Goal: Communication & Community: Answer question/provide support

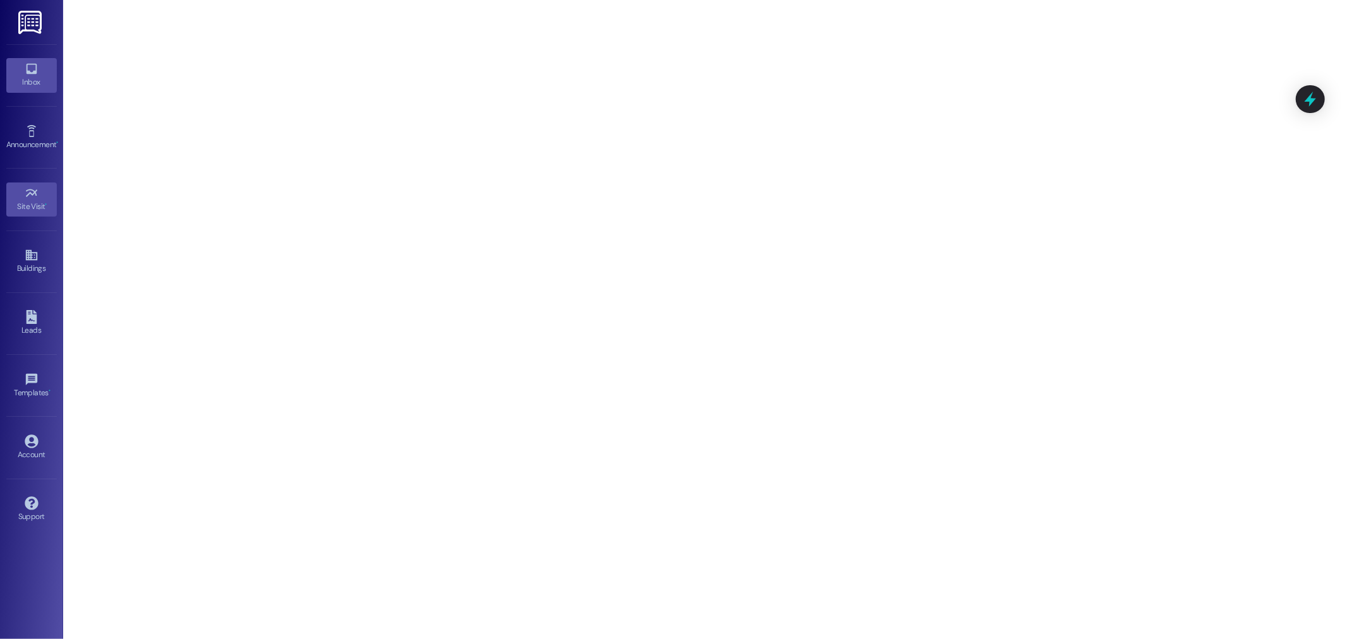
click at [38, 66] on icon at bounding box center [32, 69] width 14 height 14
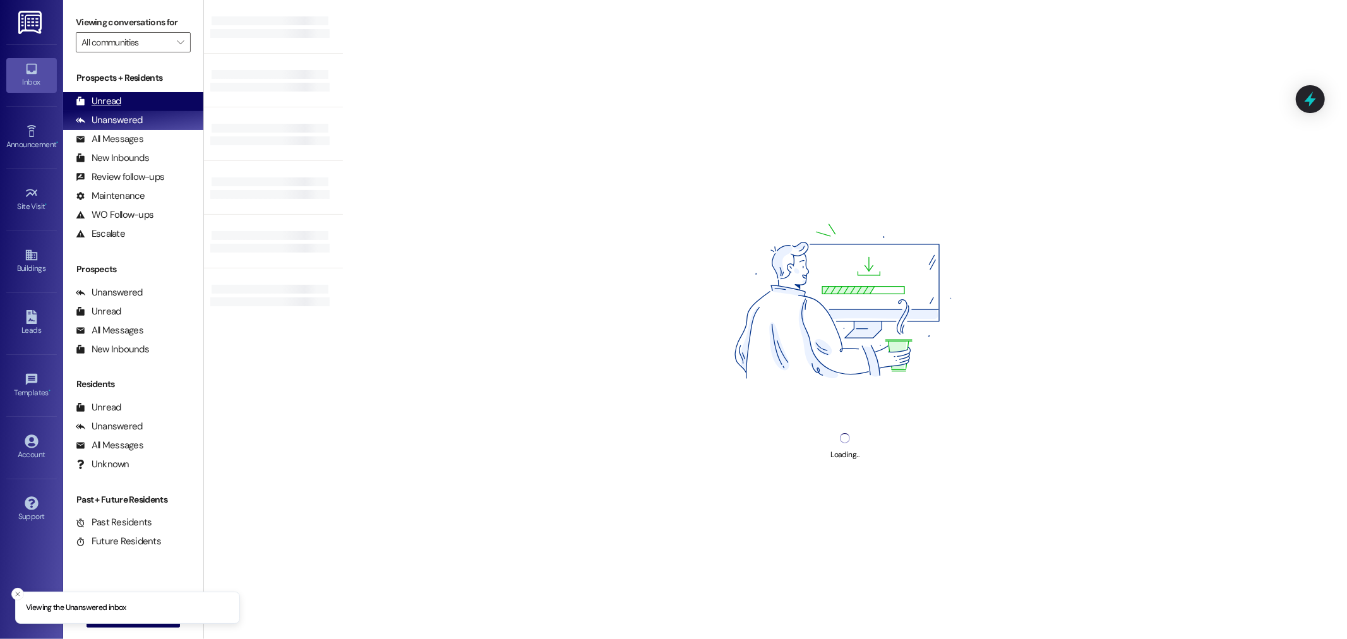
click at [159, 104] on div "Unread (0)" at bounding box center [133, 101] width 140 height 19
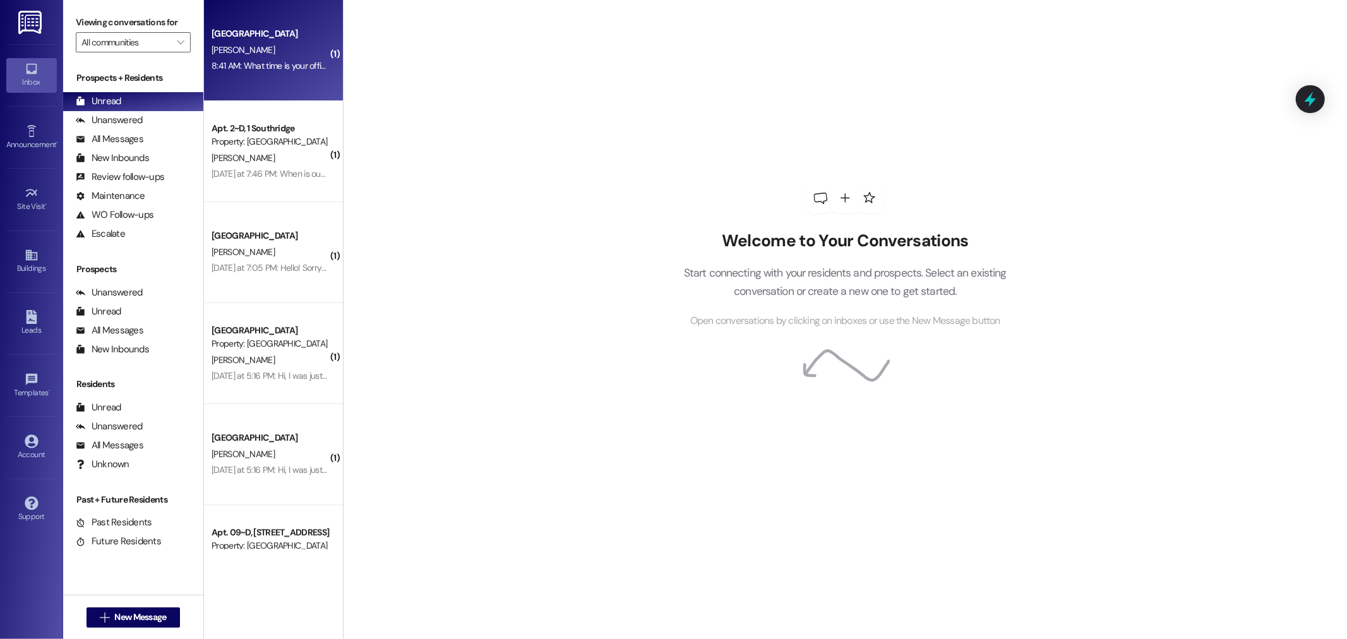
click at [296, 53] on div "[PERSON_NAME]" at bounding box center [269, 50] width 119 height 16
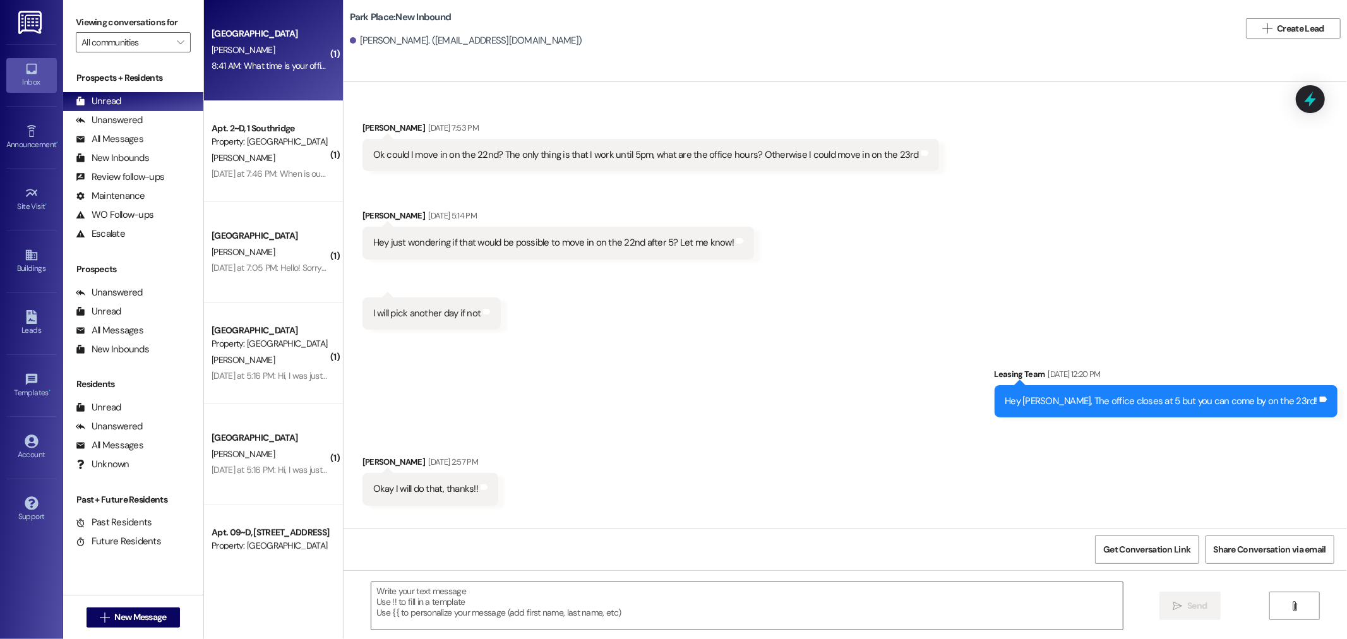
scroll to position [1327, 0]
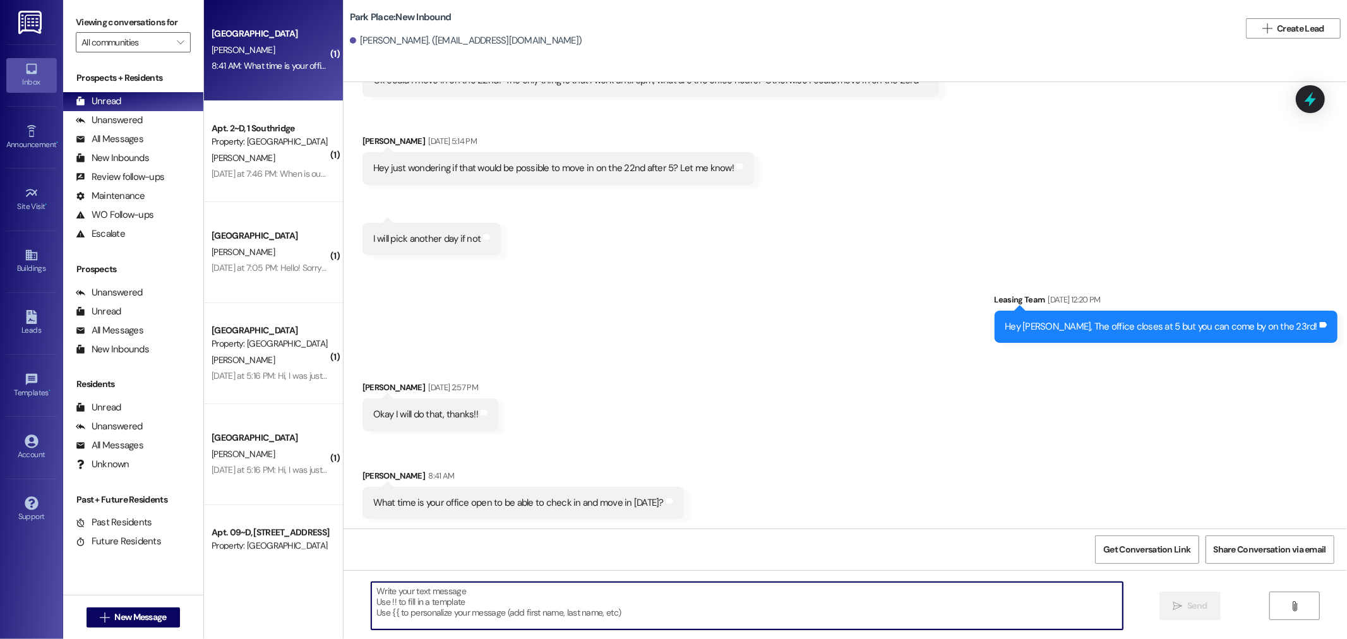
click at [589, 609] on textarea at bounding box center [746, 605] width 751 height 47
type textarea "Hey [PERSON_NAME], this is [PERSON_NAME]. I will be here until 2!"
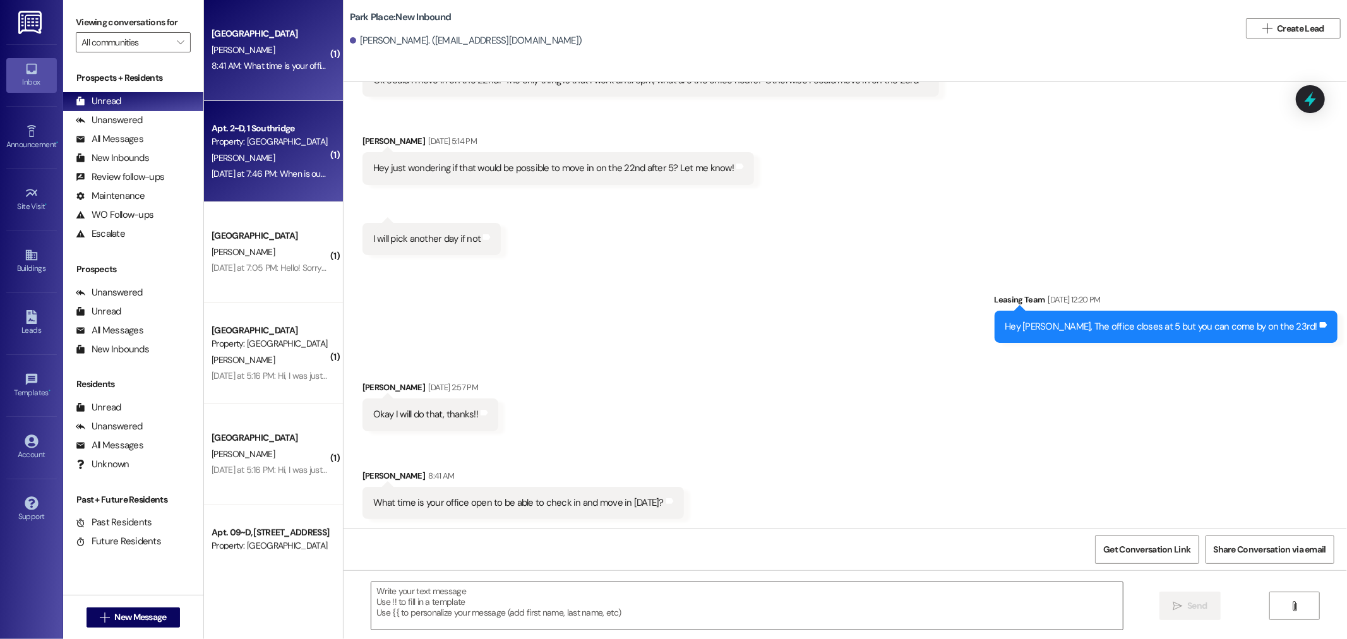
click at [280, 177] on div "Yesterday at 7:46 PM: When is our cleaning check for apt 2? Do we have a checkl…" at bounding box center [360, 173] width 297 height 11
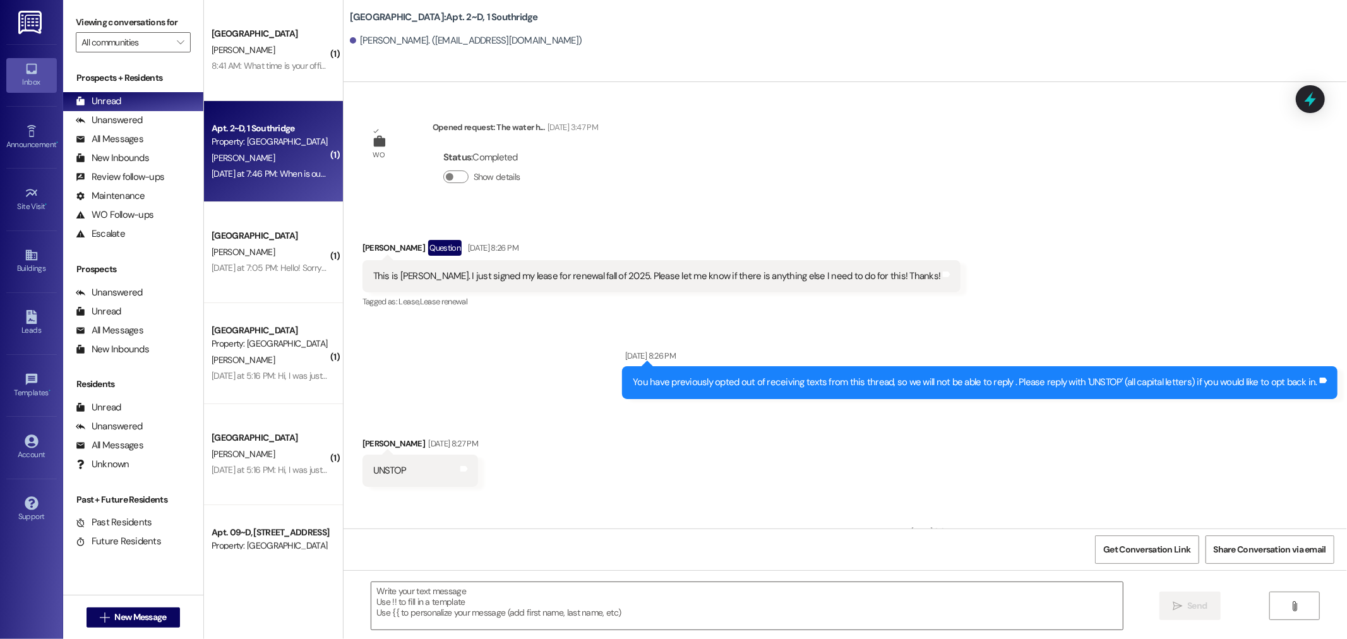
scroll to position [17753, 0]
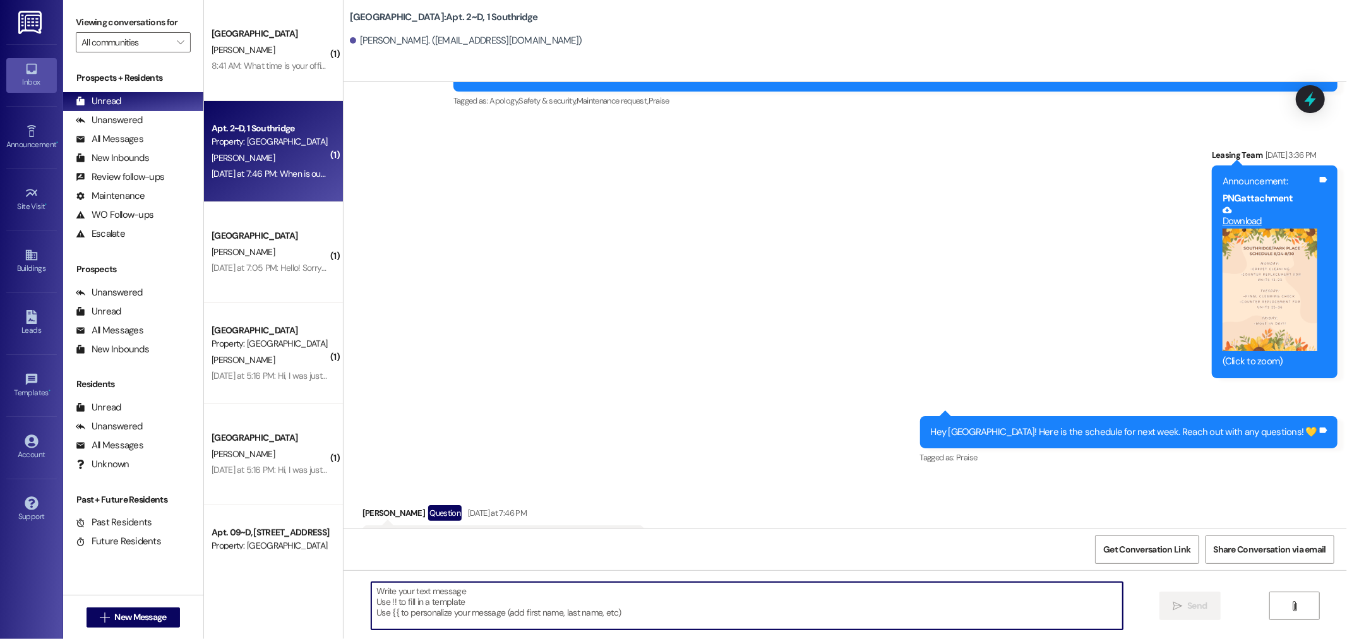
click at [525, 609] on textarea at bounding box center [746, 605] width 751 height 47
type textarea "It will be on the 26th and you can come grab a cleaning checklist [DATE]!"
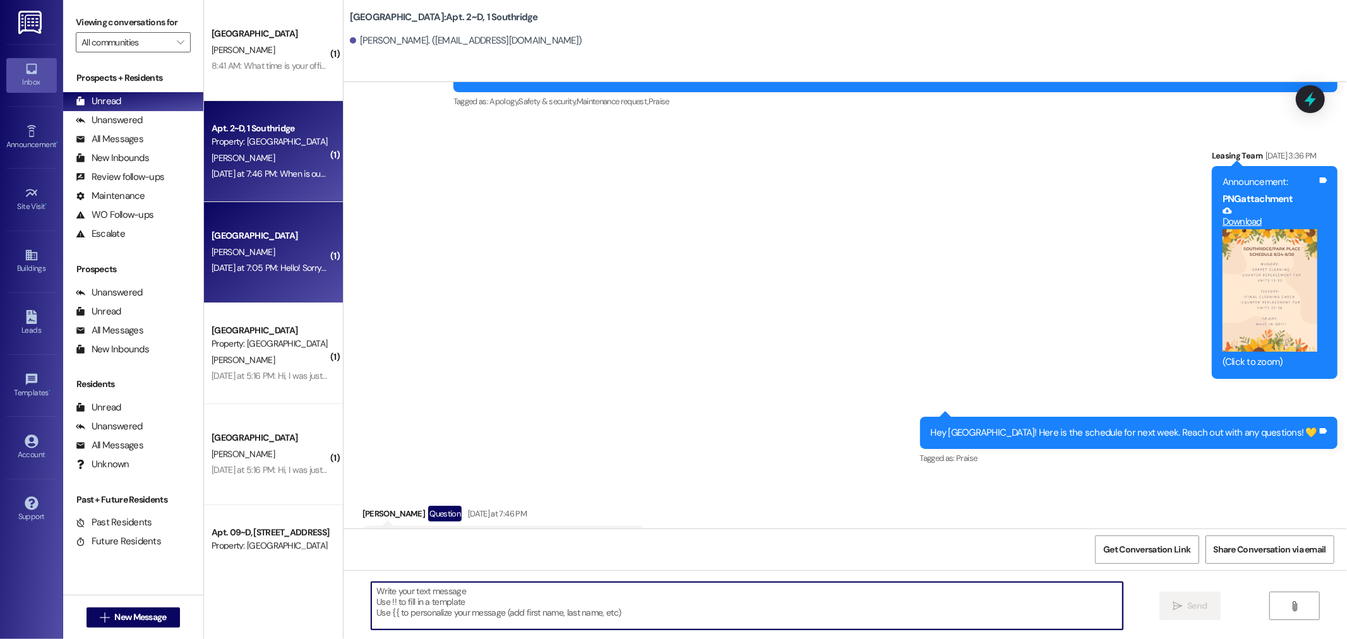
click at [289, 273] on div "Yesterday at 7:05 PM: Hello! Sorry to bother, but I had a quick question regard…" at bounding box center [269, 268] width 119 height 16
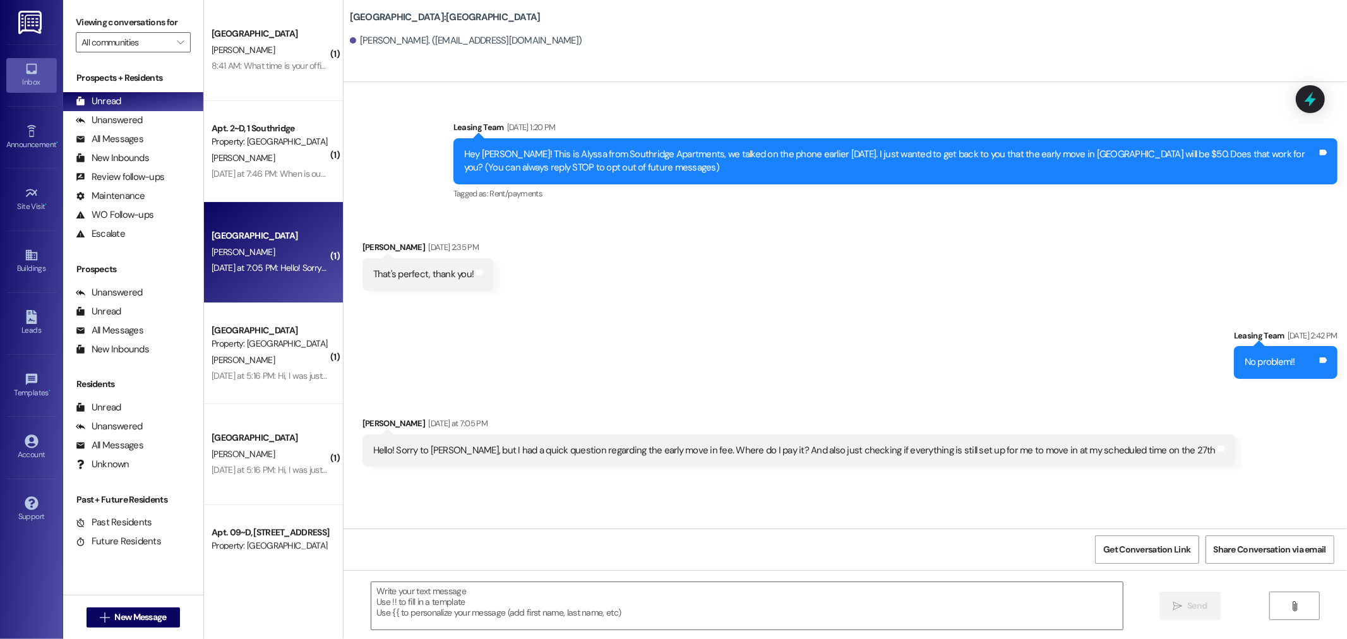
scroll to position [0, 0]
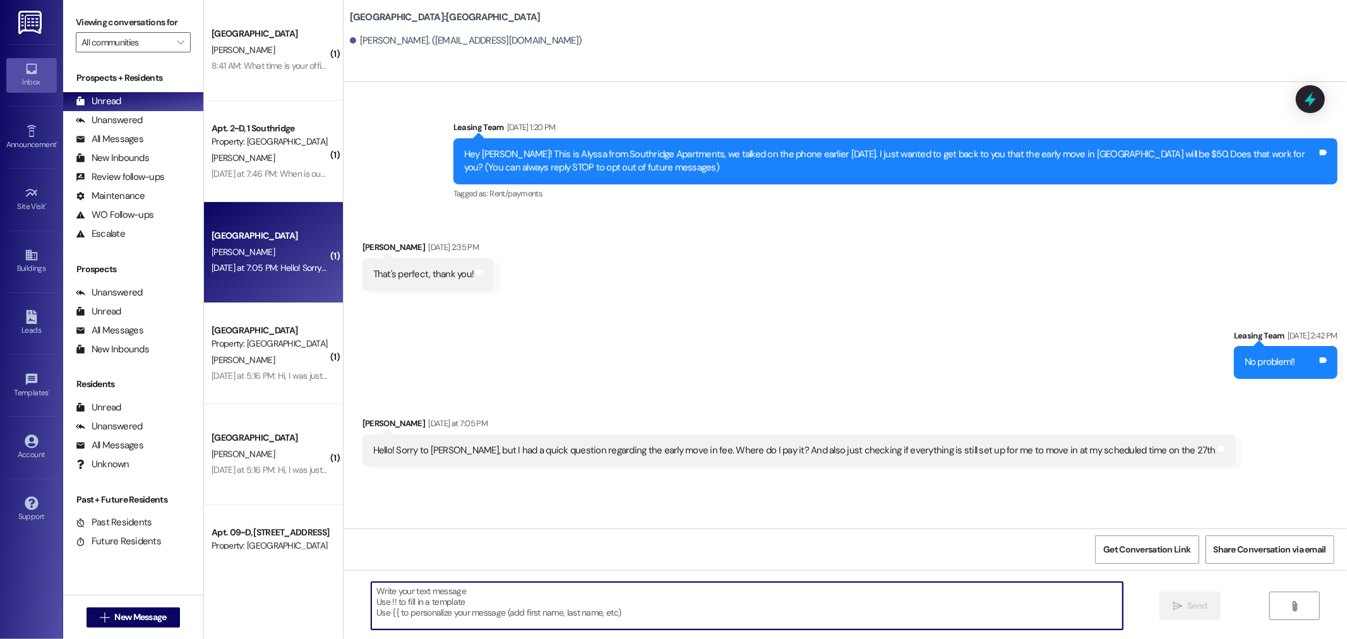
click at [576, 603] on textarea at bounding box center [746, 605] width 751 height 47
click at [528, 597] on textarea at bounding box center [746, 605] width 751 height 47
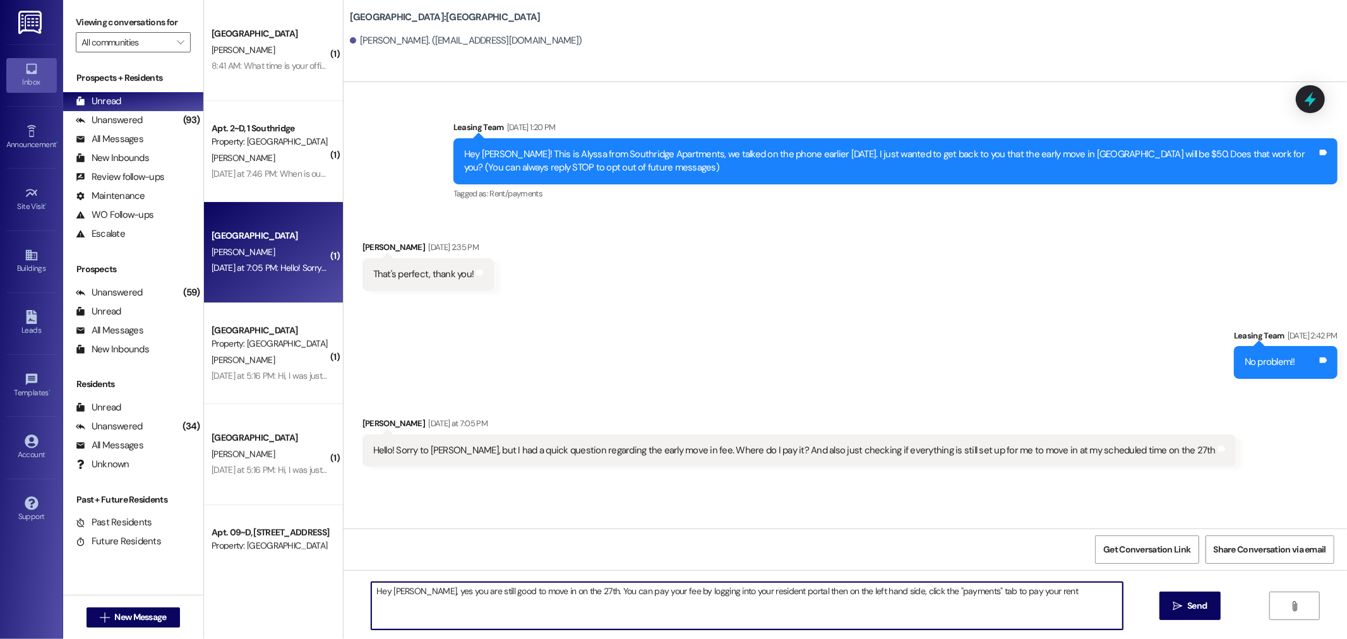
type textarea "Hey Ryan, yes you are still good to move in on the 27th. You can pay your fee b…"
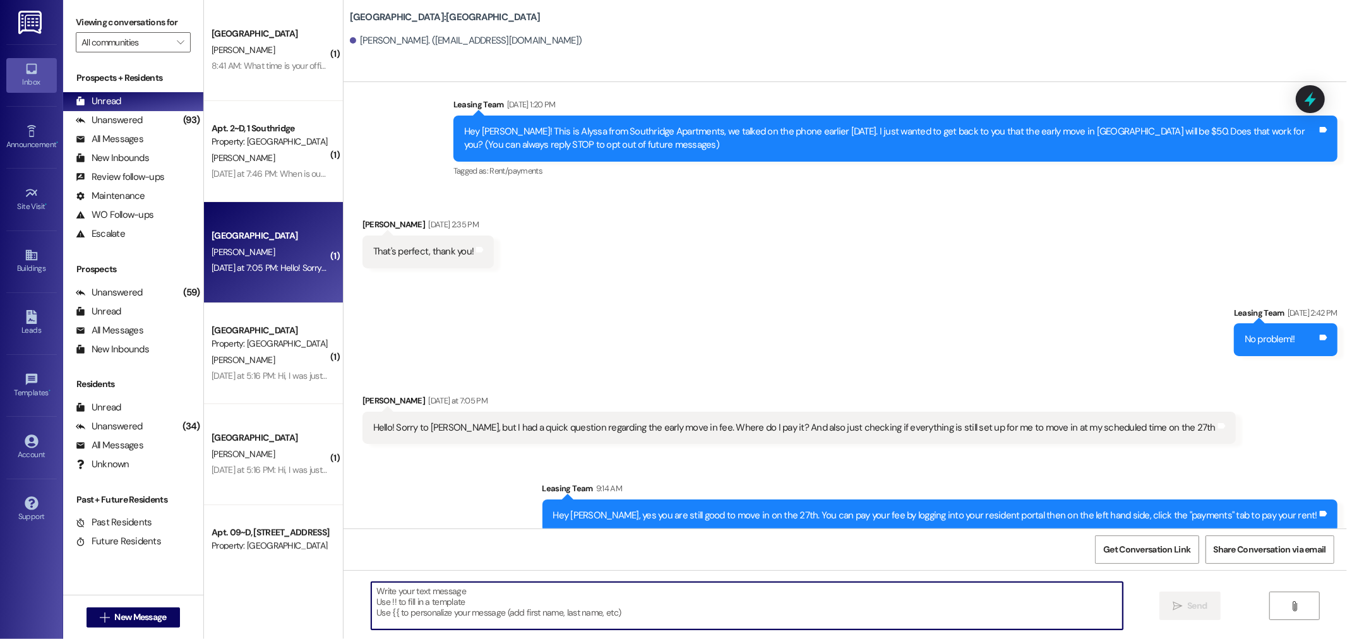
scroll to position [35, 0]
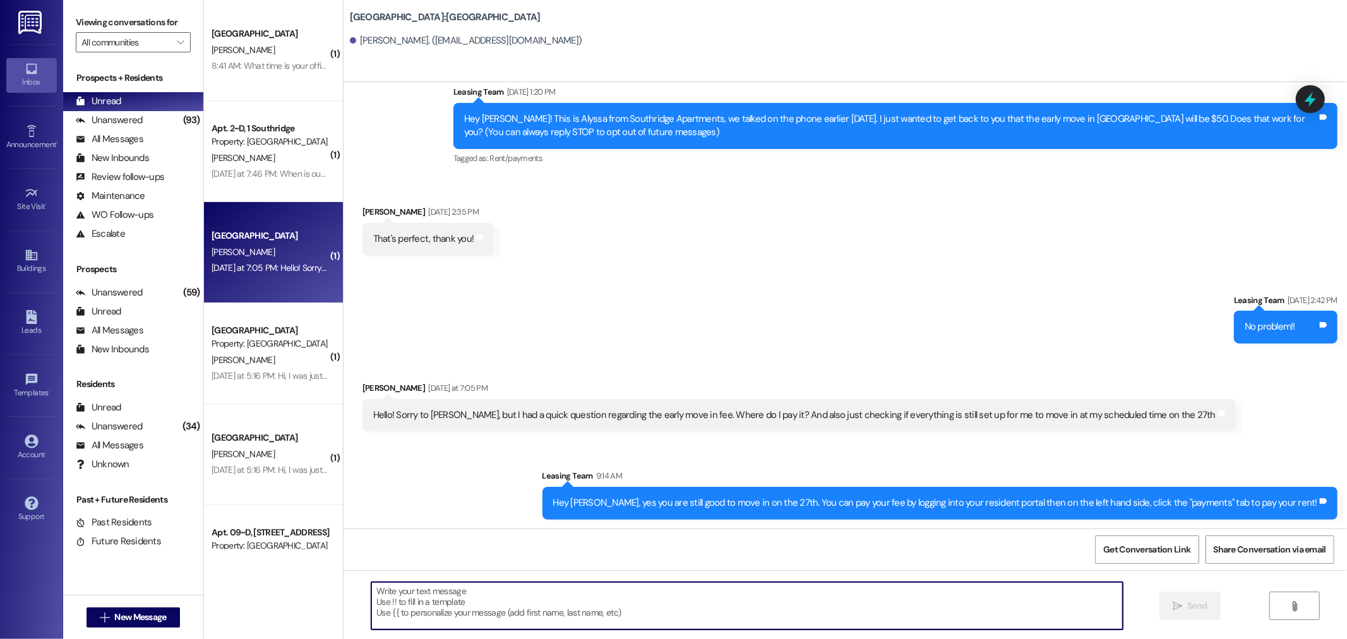
click at [655, 619] on textarea at bounding box center [746, 605] width 751 height 47
type textarea "*fee"
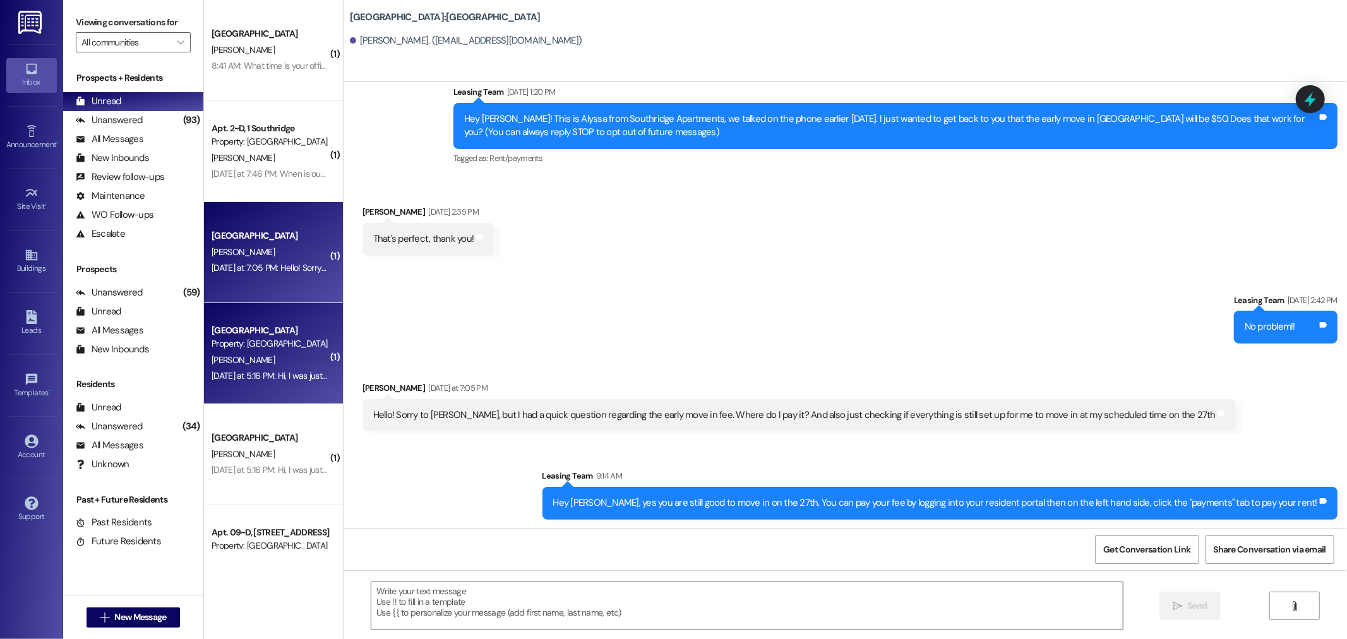
click at [261, 362] on div "E. Duncan" at bounding box center [269, 360] width 119 height 16
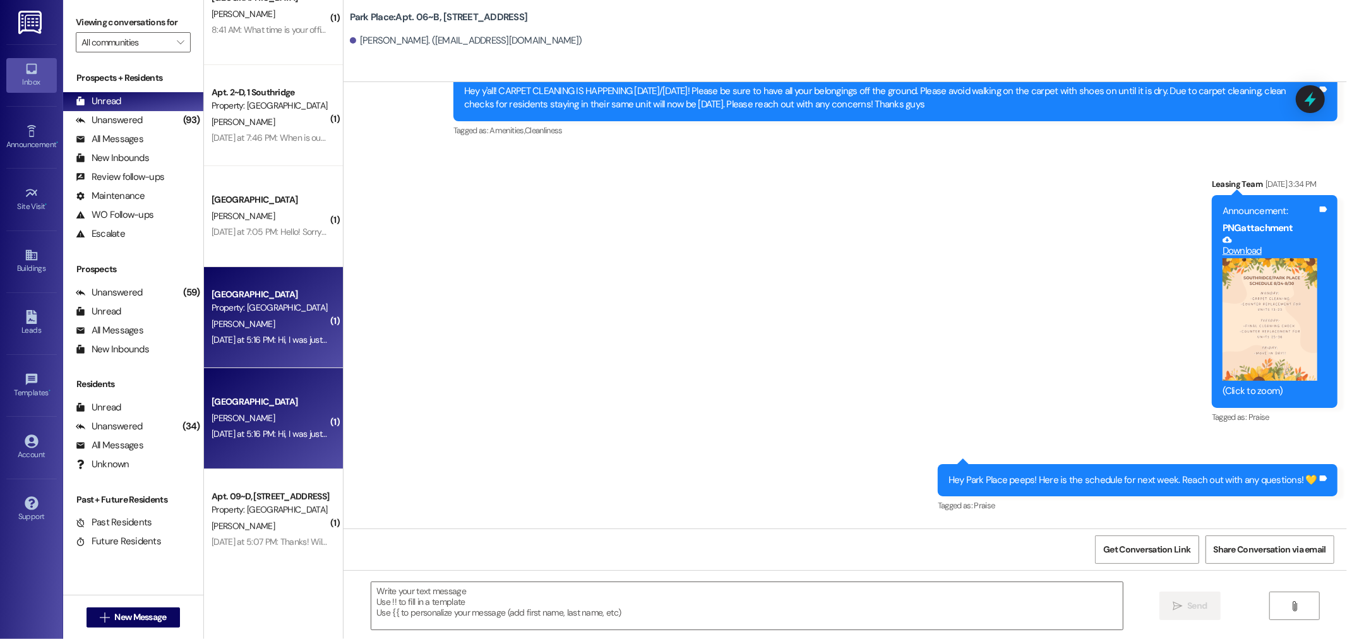
scroll to position [57, 0]
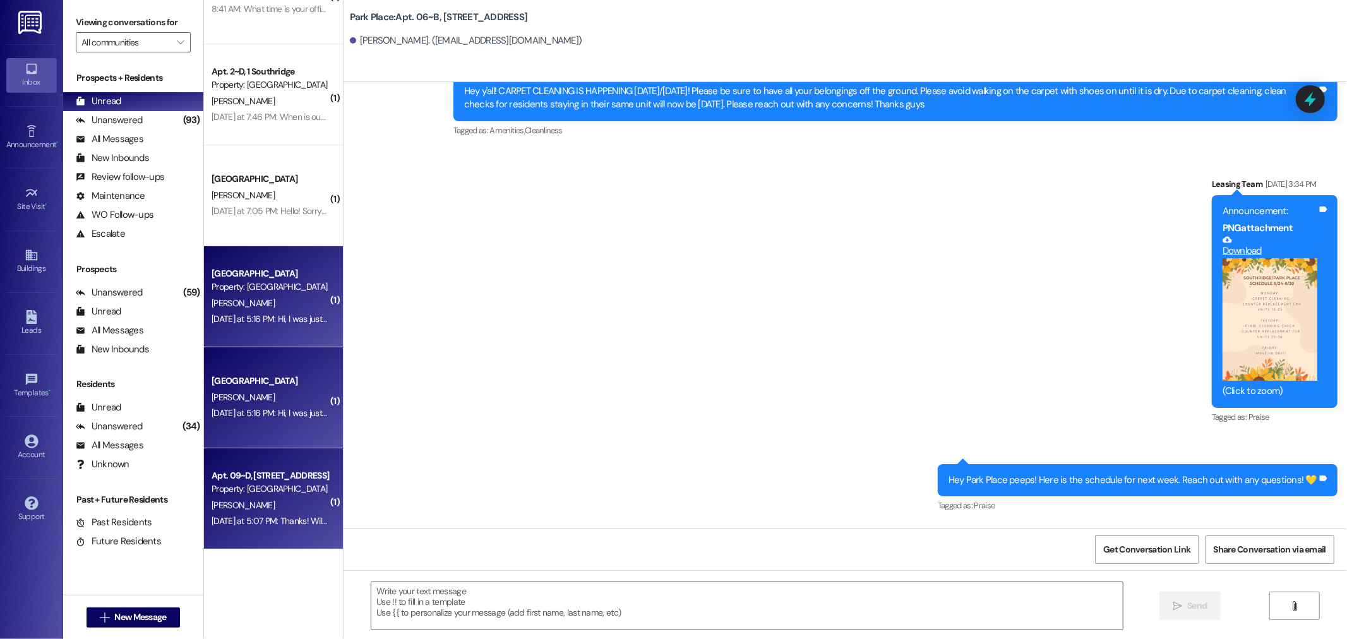
click at [257, 532] on div "Apt. 09~D, 1 Park Place Property: Park Place C. Slater Yesterday at 5:07 PM: Th…" at bounding box center [273, 498] width 139 height 101
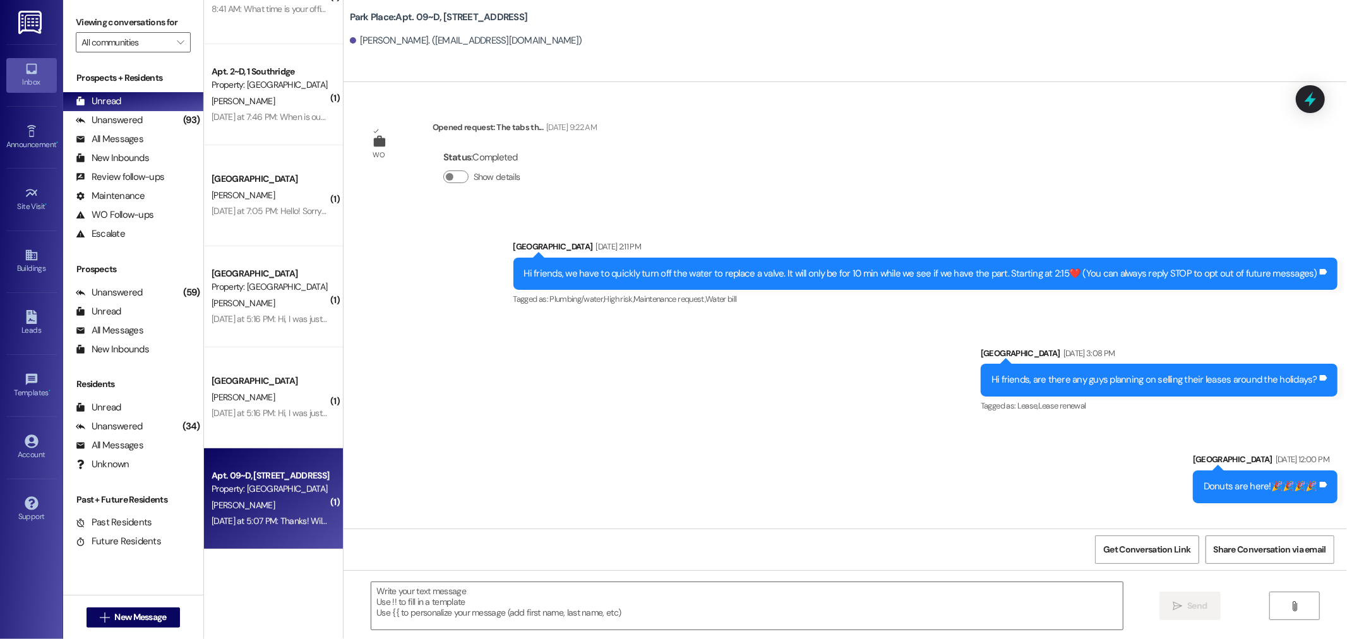
scroll to position [22751, 0]
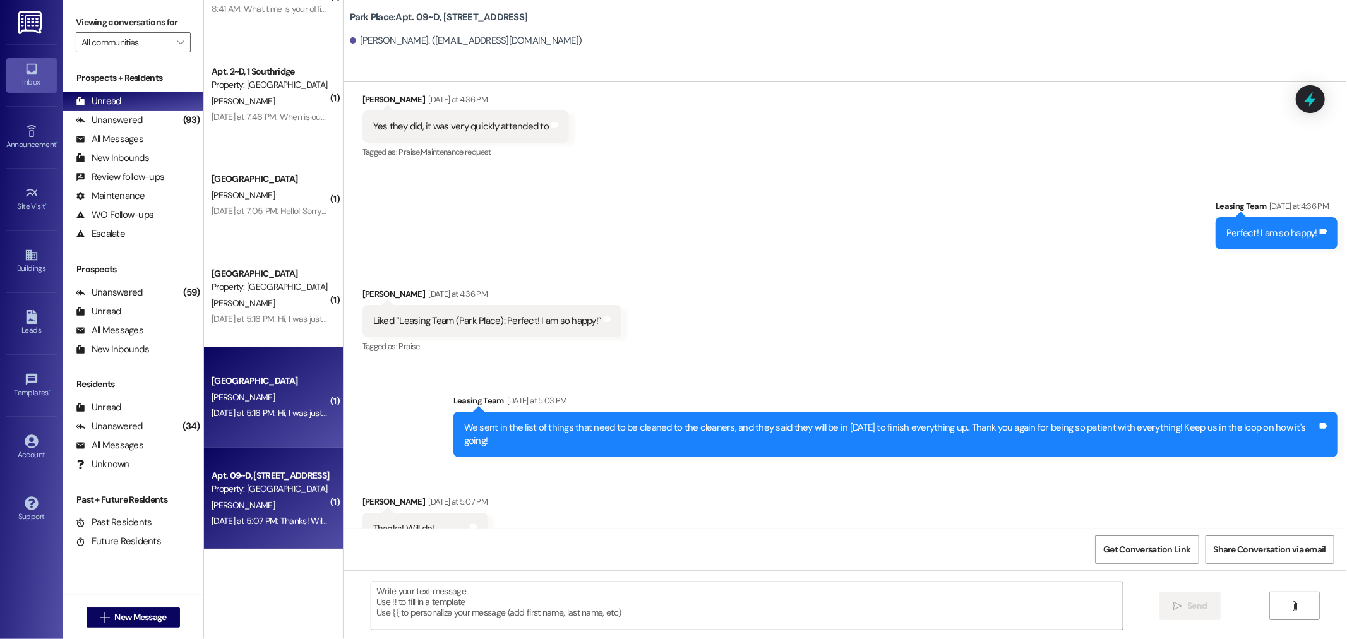
click at [282, 359] on div "Park Place Prospect E. Duncan Yesterday at 5:16 PM: Hi, I was just wondering wh…" at bounding box center [273, 397] width 139 height 101
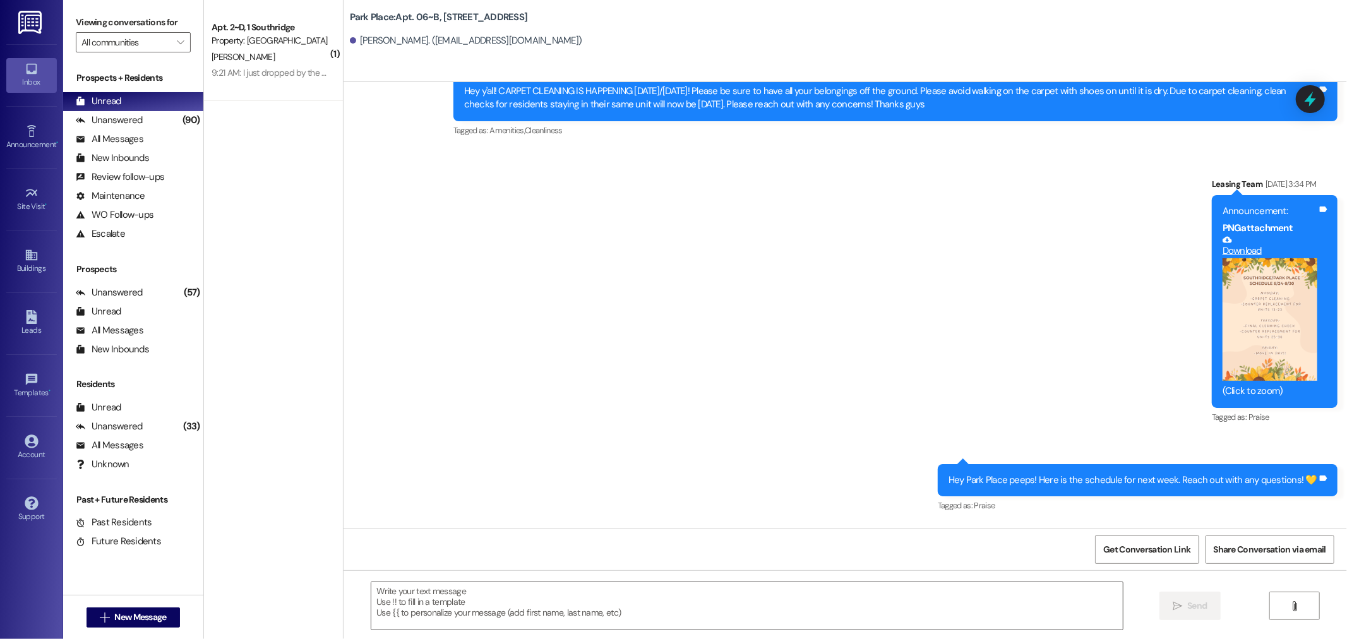
scroll to position [0, 0]
click at [625, 604] on textarea at bounding box center [746, 605] width 751 height 47
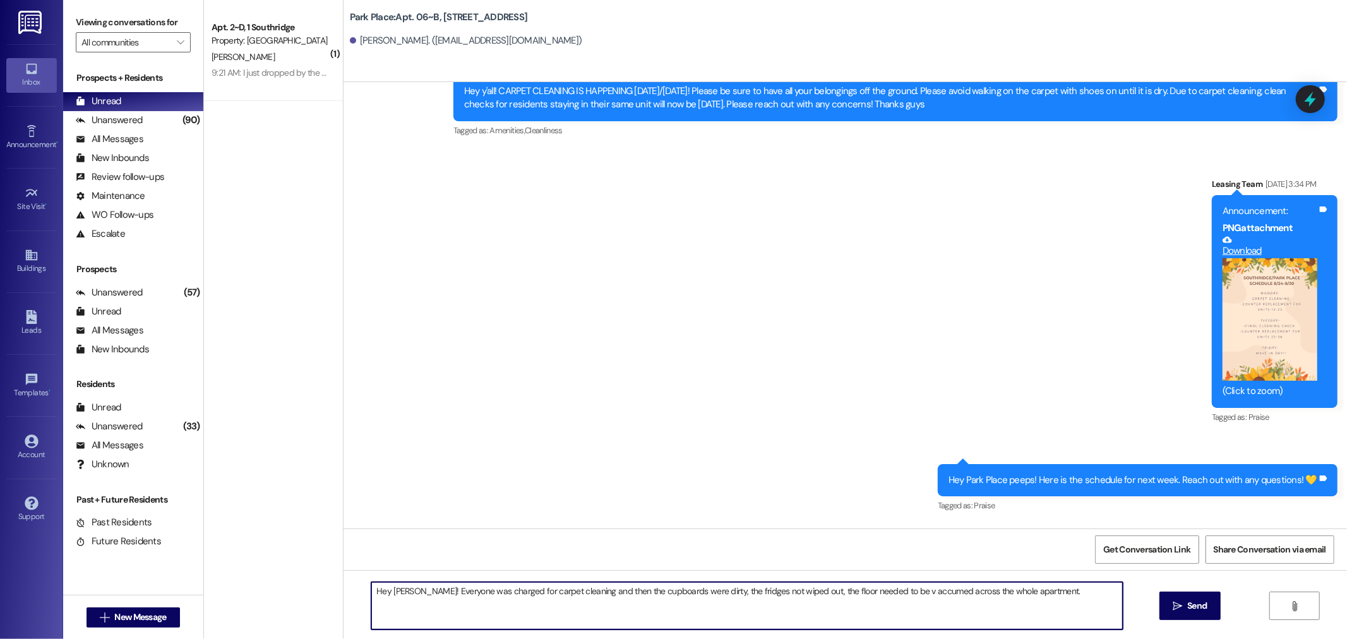
click at [879, 592] on textarea "Hey Emily! Everyone was charged for carpet cleaning and then the cupboards were…" at bounding box center [746, 605] width 751 height 47
click at [1080, 597] on textarea "Hey Emily! Everyone was charged for carpet cleaning and then the cupboards were…" at bounding box center [746, 605] width 751 height 47
click at [1048, 583] on textarea "Hey Emily! Everyone was charged for carpet cleaning and then the cupboards were…" at bounding box center [746, 605] width 751 height 47
type textarea "Hey Emily! Everyone was charged for carpet cleaning and then the cupboards were…"
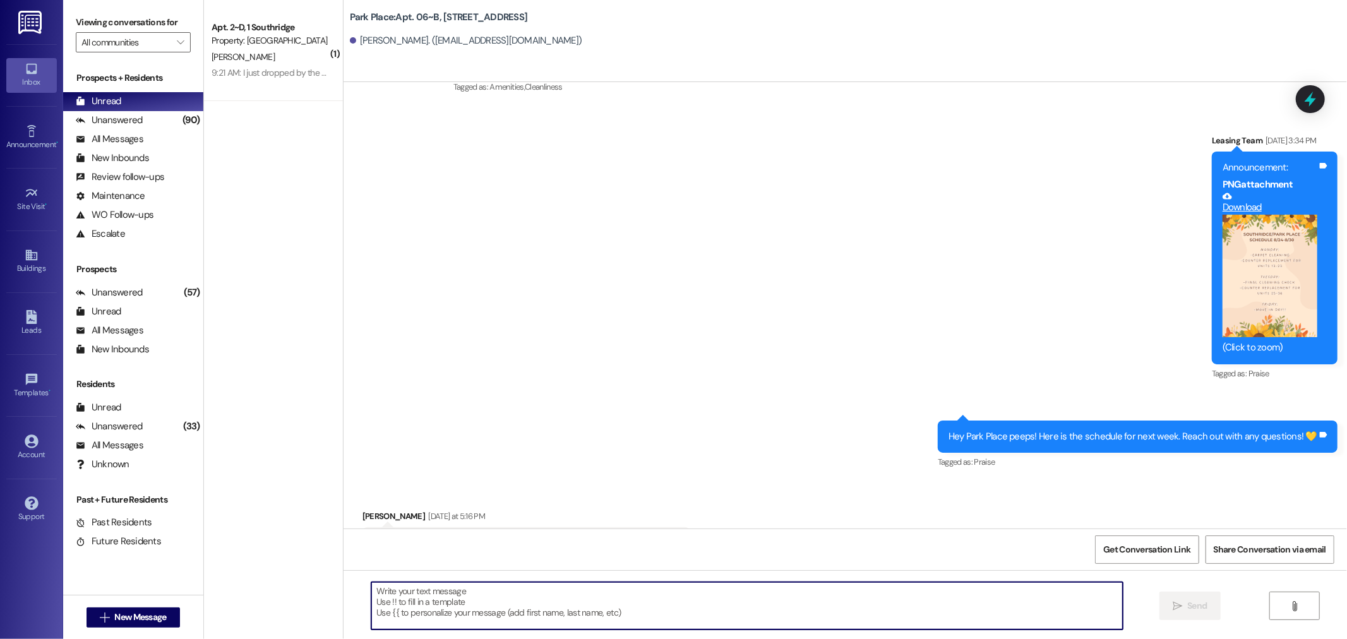
scroll to position [35804, 0]
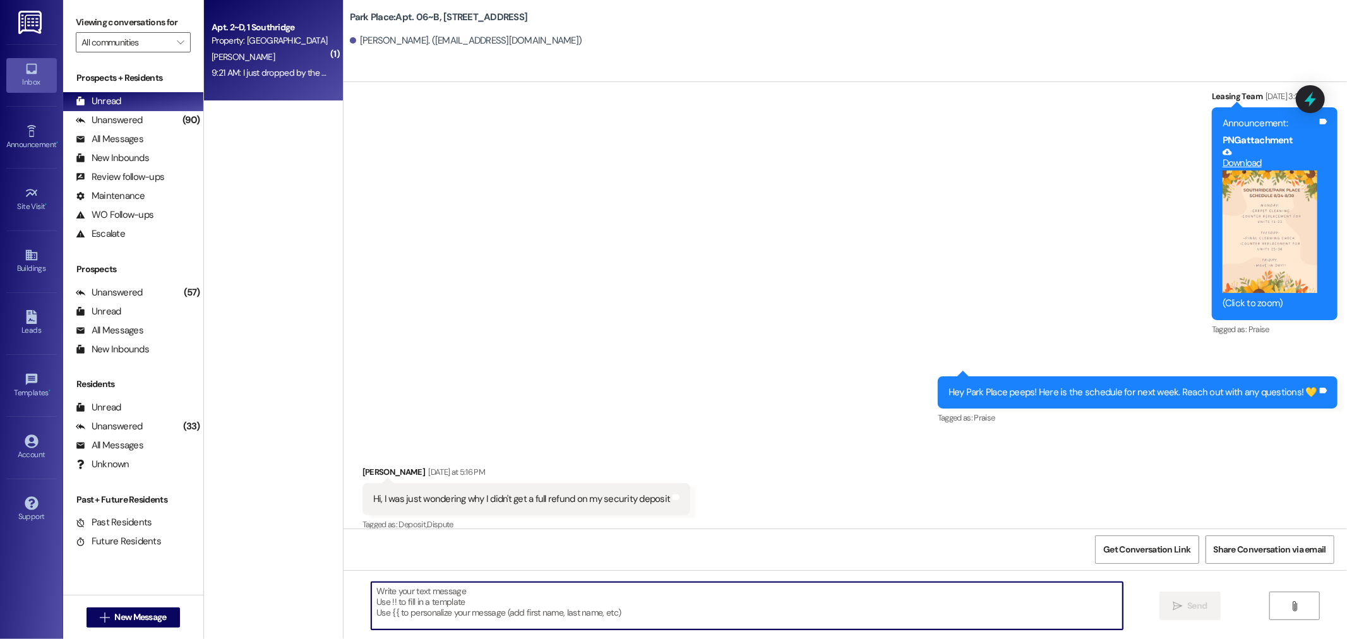
click at [304, 80] on div "9:21 AM: I just dropped by the office and nobody was there. When will you be ba…" at bounding box center [269, 73] width 119 height 16
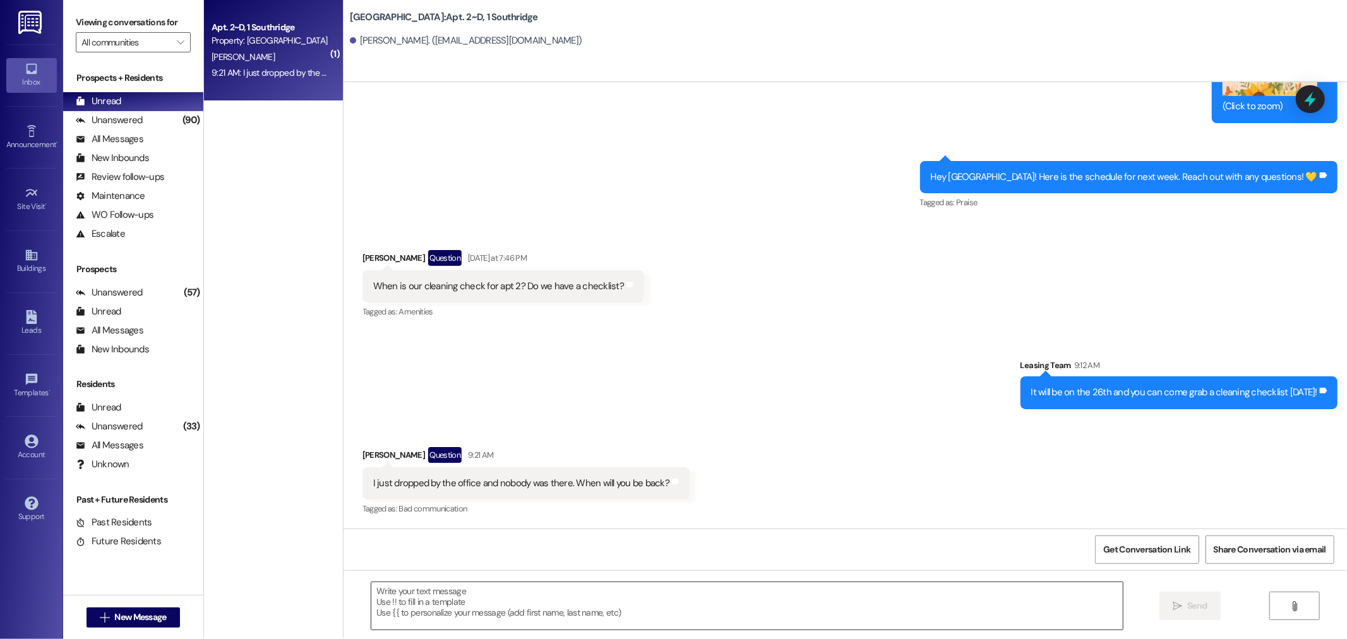
scroll to position [17949, 0]
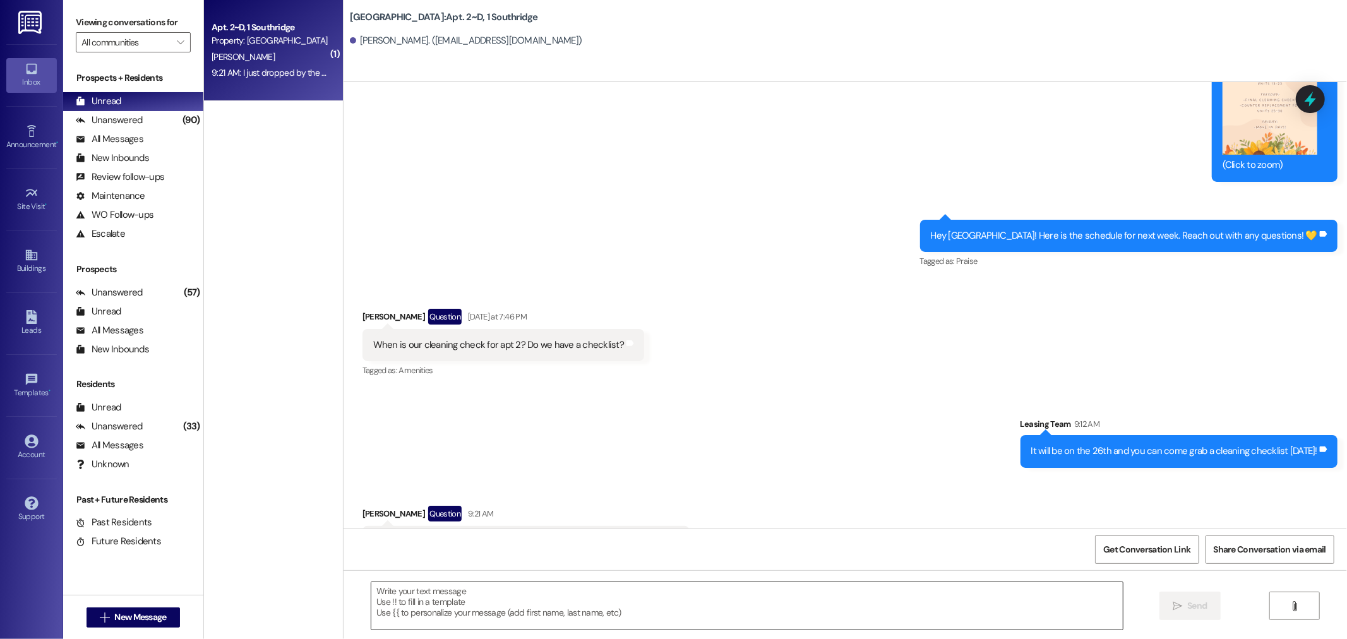
click at [665, 625] on textarea at bounding box center [746, 605] width 751 height 47
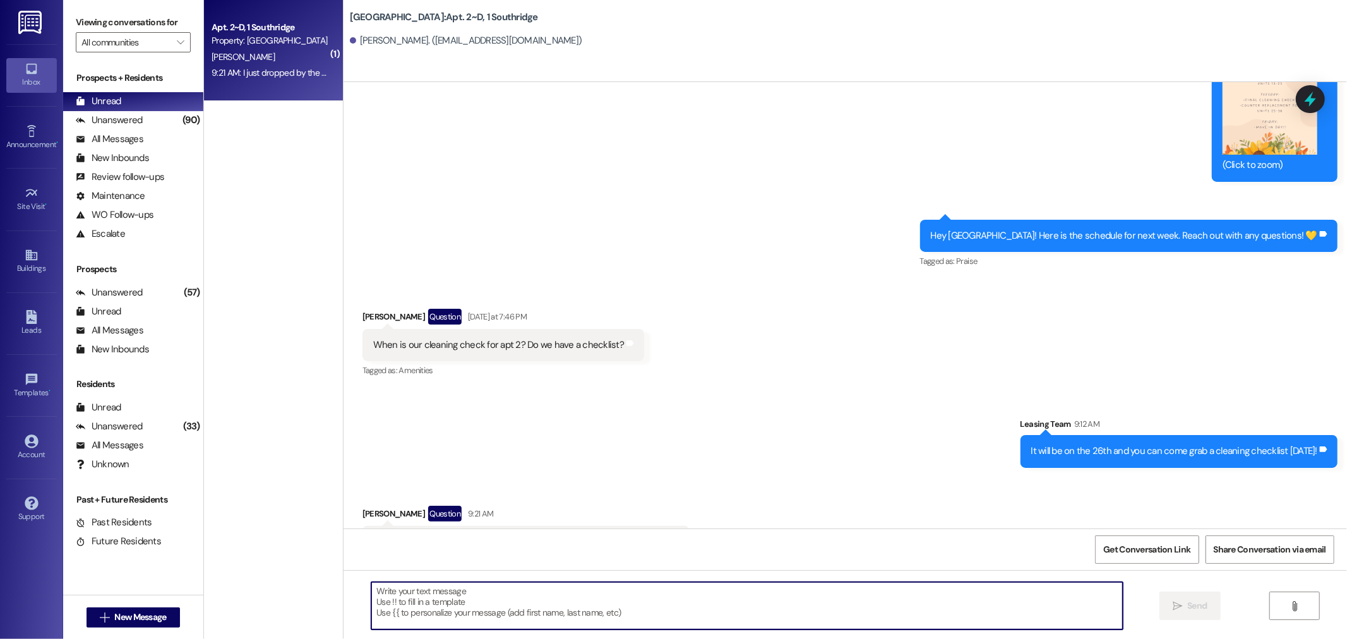
type textarea "H"
type textarea "Hey sorry I had to help check off an apartment. I am back now!"
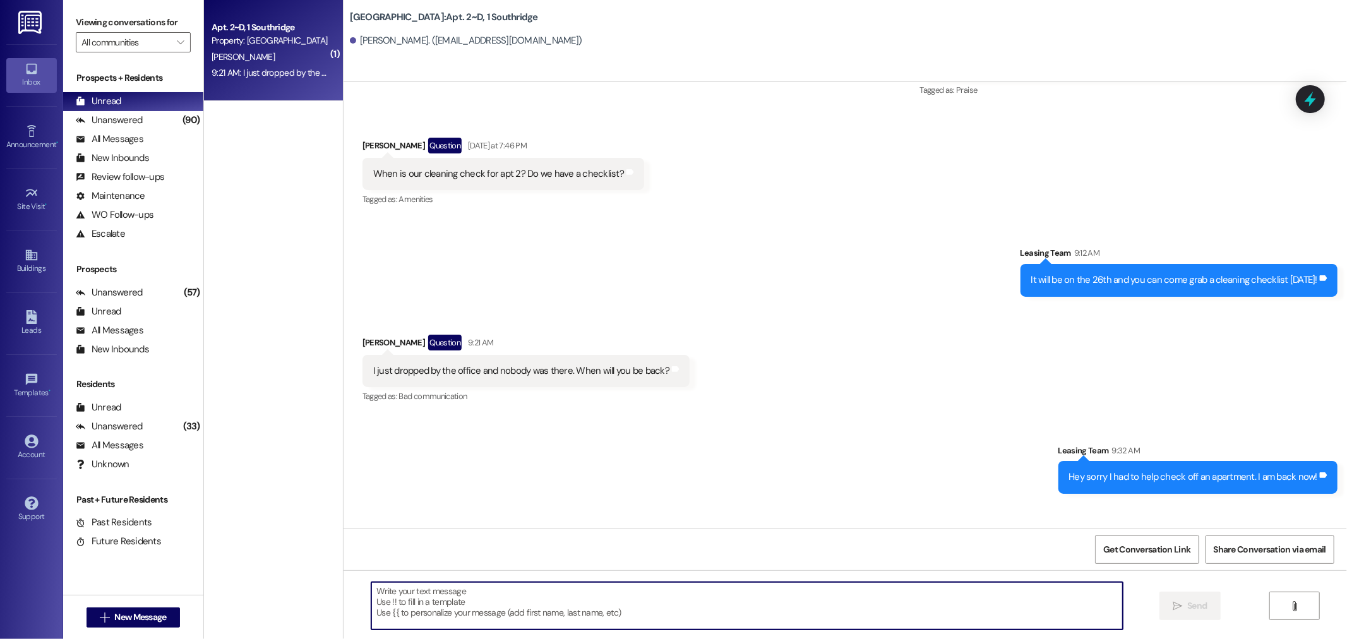
scroll to position [18125, 0]
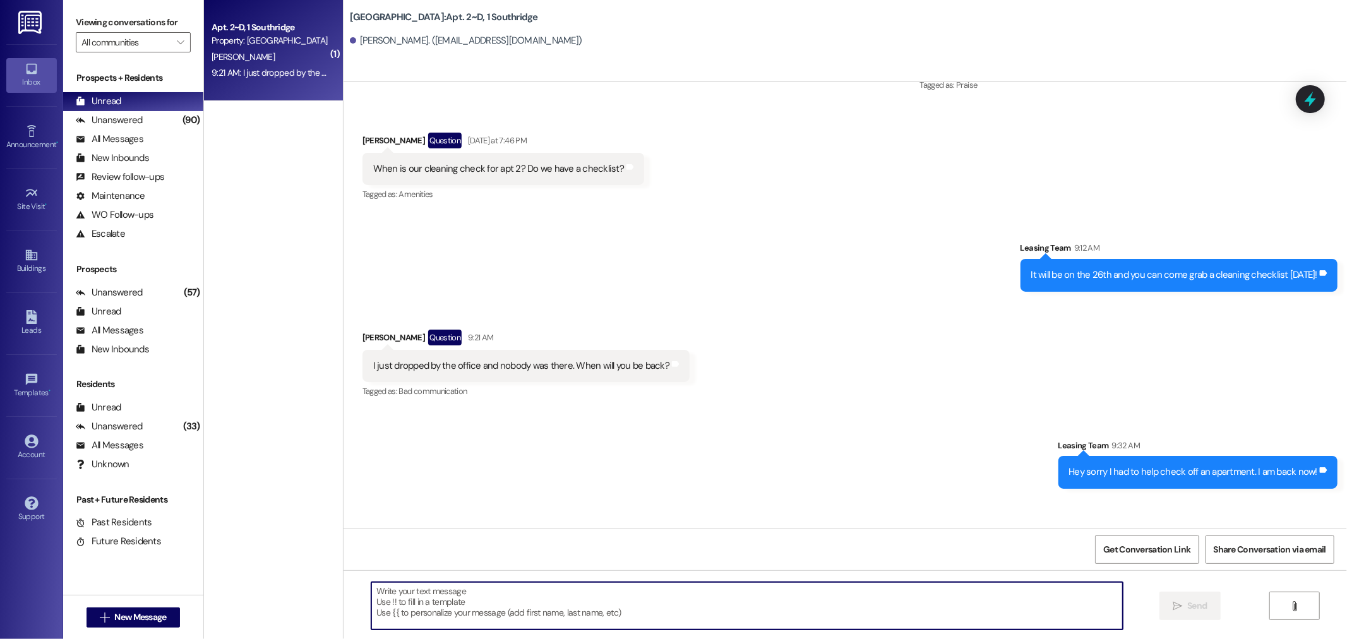
click at [563, 597] on textarea at bounding box center [746, 605] width 751 height 47
type textarea "I will just leave it by your door :)"
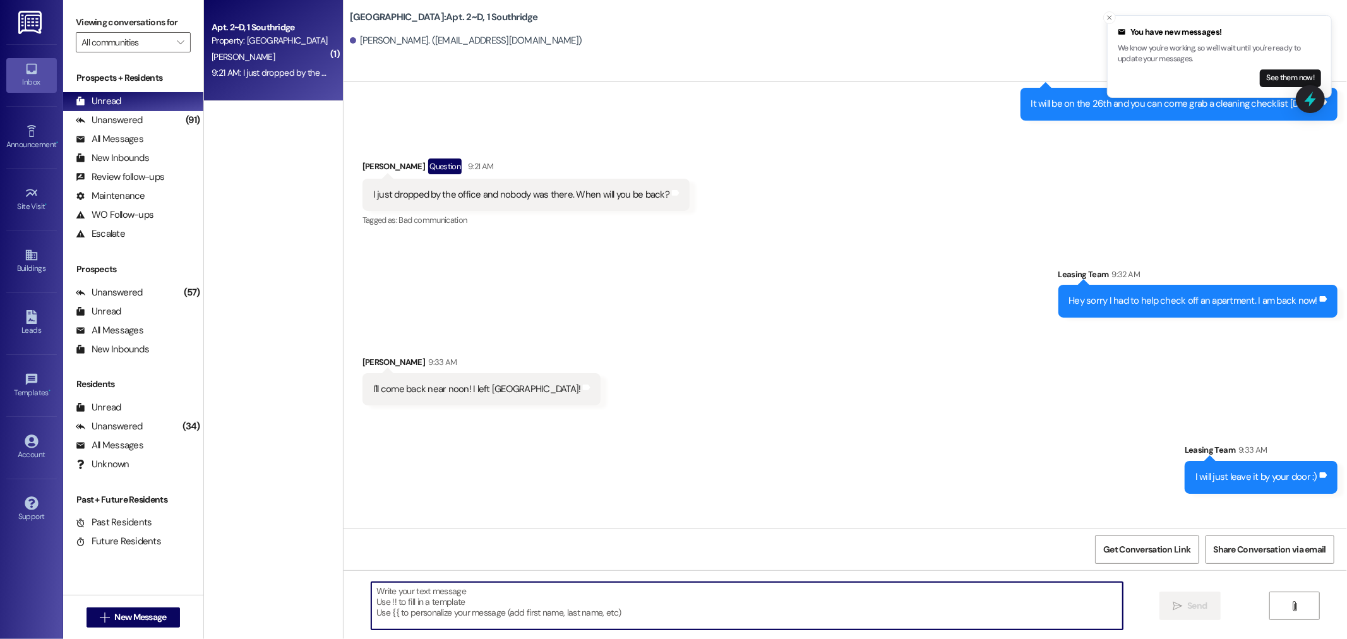
scroll to position [18301, 0]
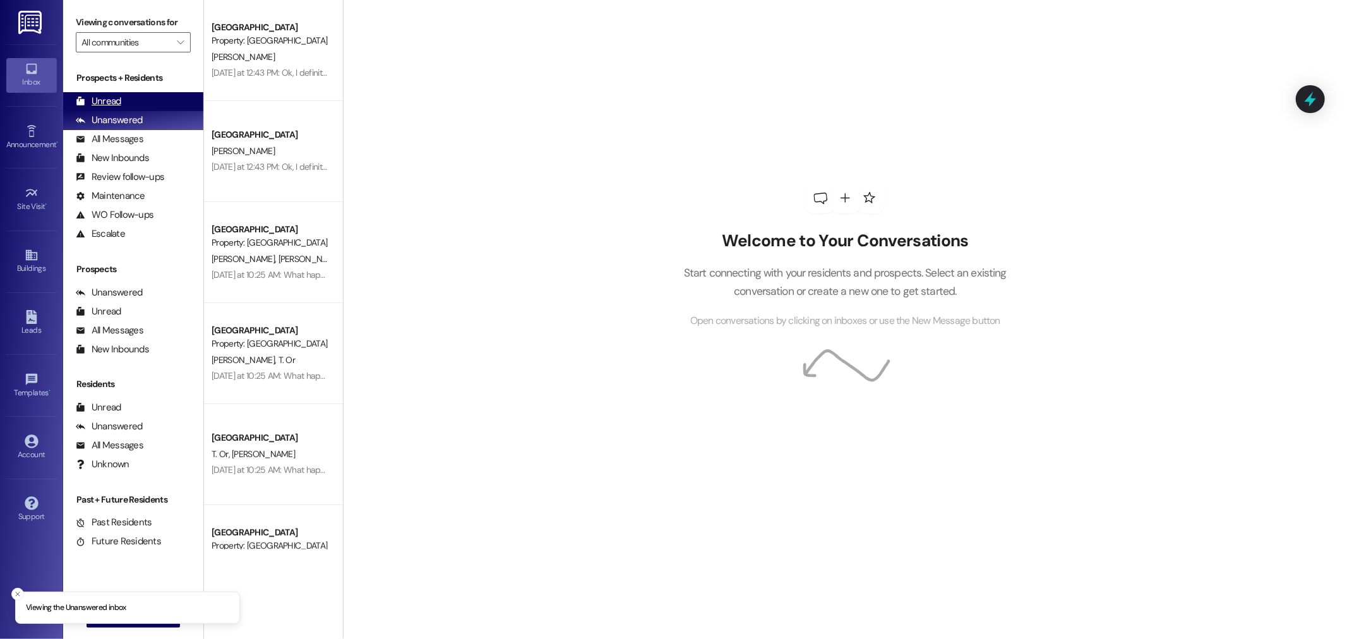
click at [150, 109] on div "Unread (0)" at bounding box center [133, 101] width 140 height 19
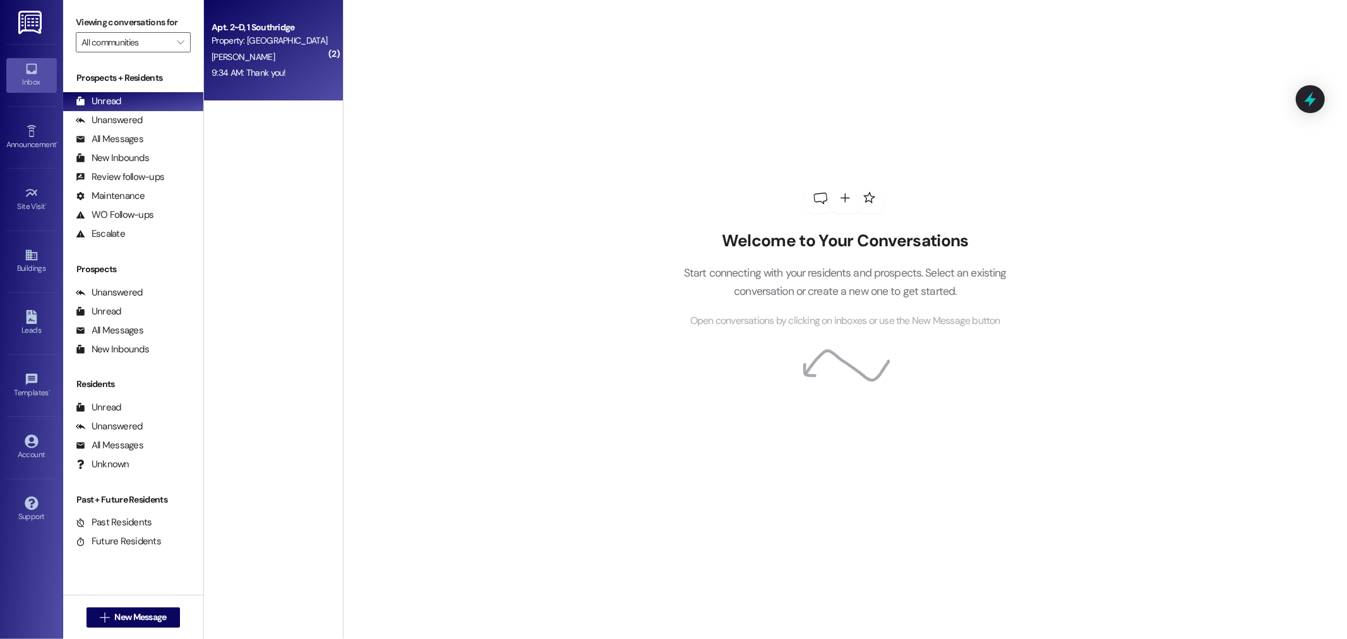
click at [301, 4] on div "Apt. 2~D, 1 Southridge Property: [GEOGRAPHIC_DATA] [PERSON_NAME] 9:34 AM: Thank…" at bounding box center [273, 50] width 139 height 101
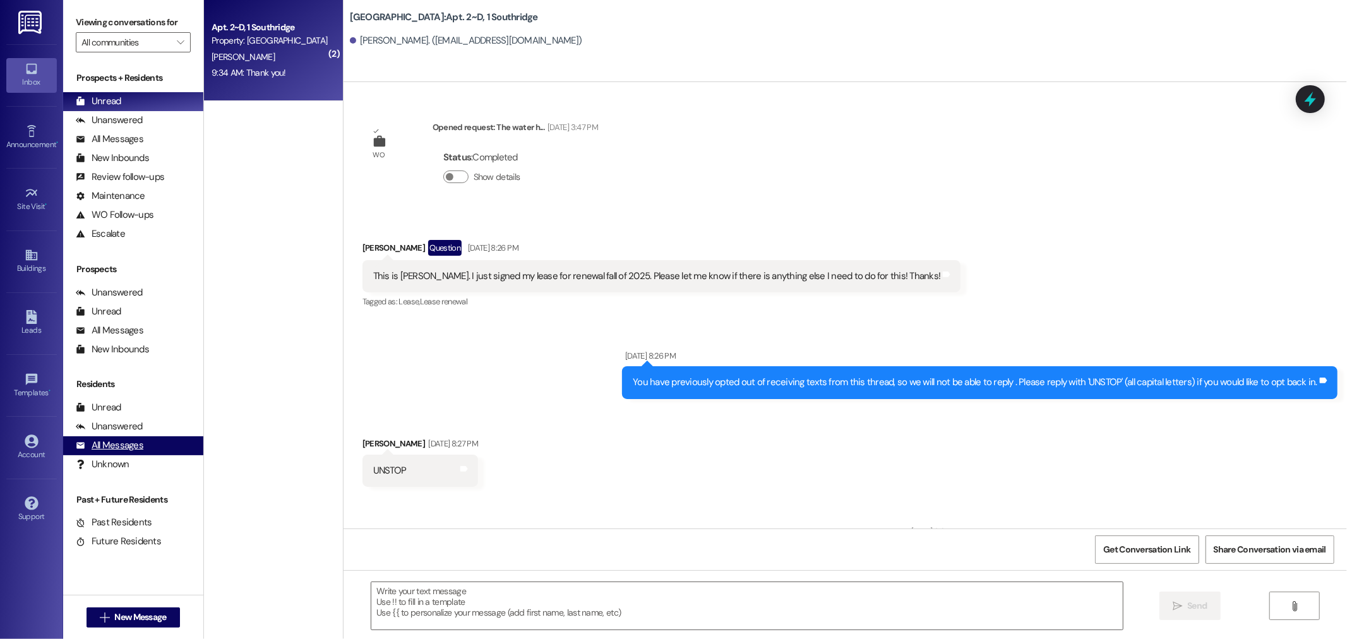
scroll to position [18320, 0]
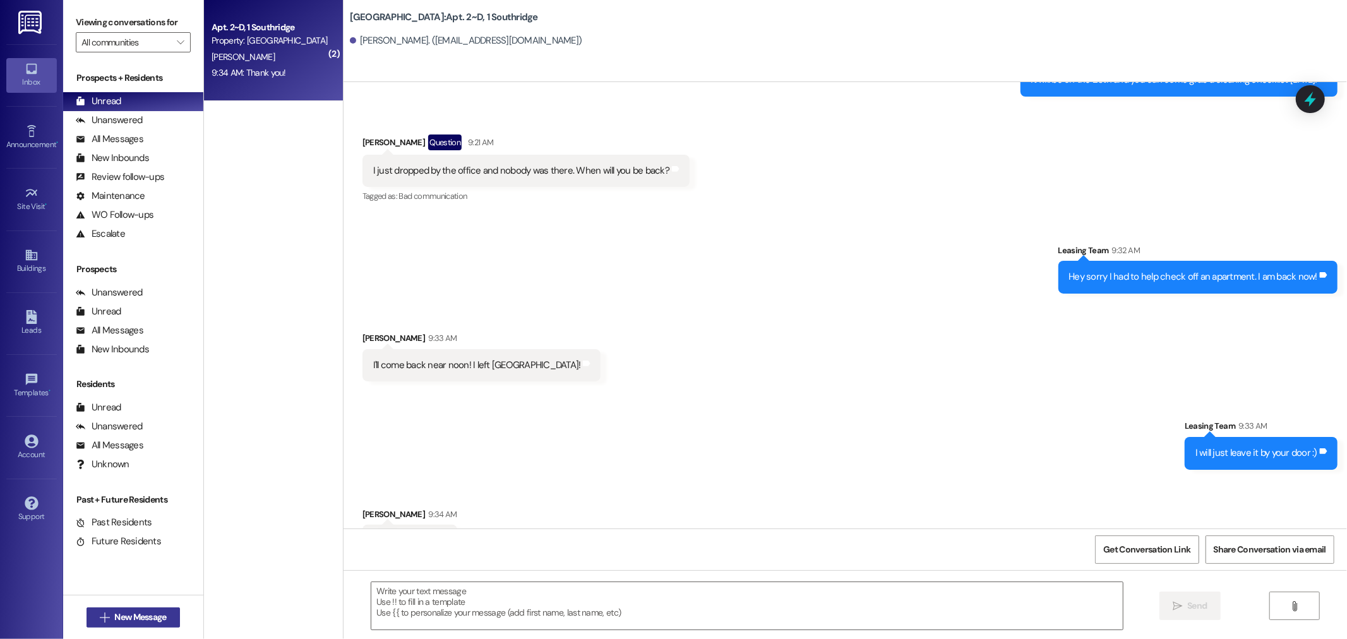
click at [139, 609] on button " New Message" at bounding box center [133, 617] width 93 height 20
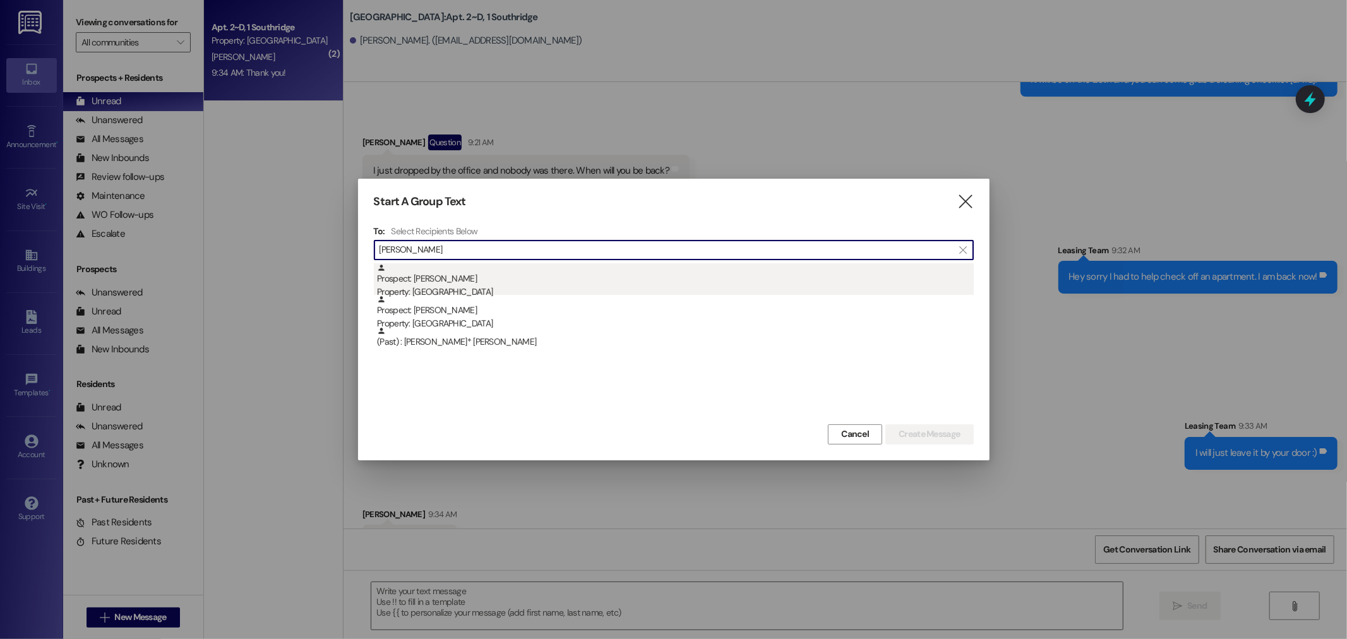
type input "[PERSON_NAME]"
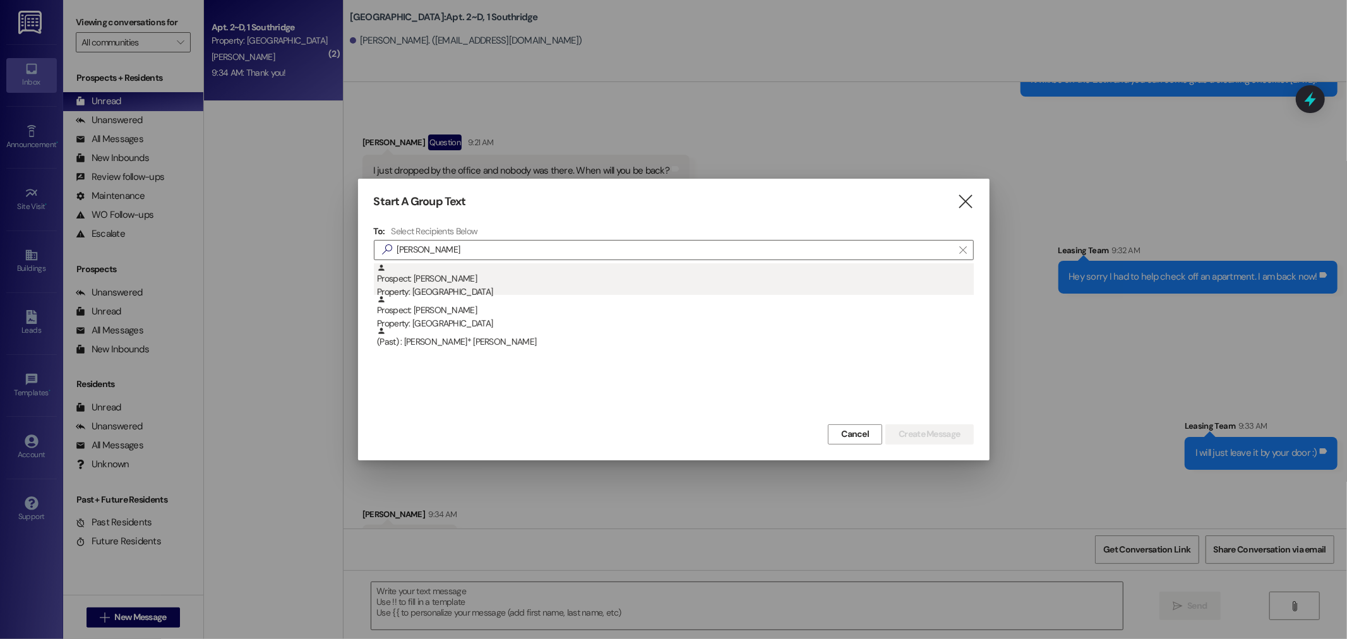
click at [548, 276] on div "Prospect: [PERSON_NAME] Property: [GEOGRAPHIC_DATA]" at bounding box center [675, 281] width 597 height 36
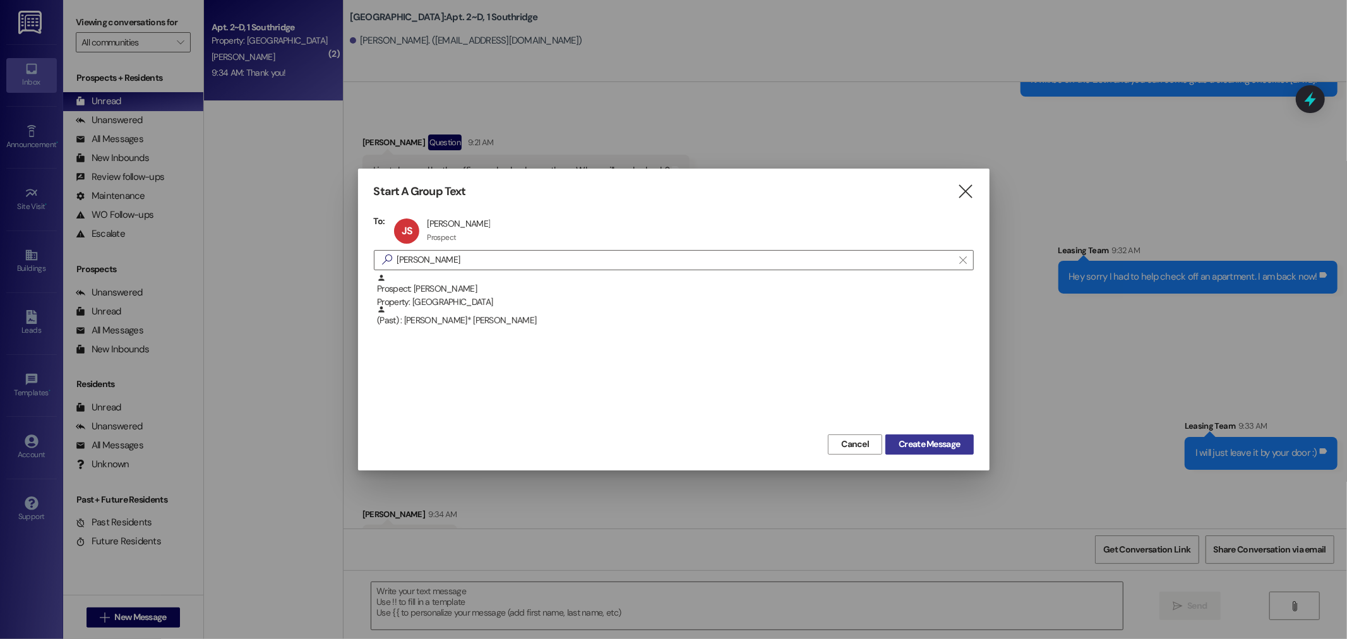
click at [924, 446] on span "Create Message" at bounding box center [929, 444] width 61 height 13
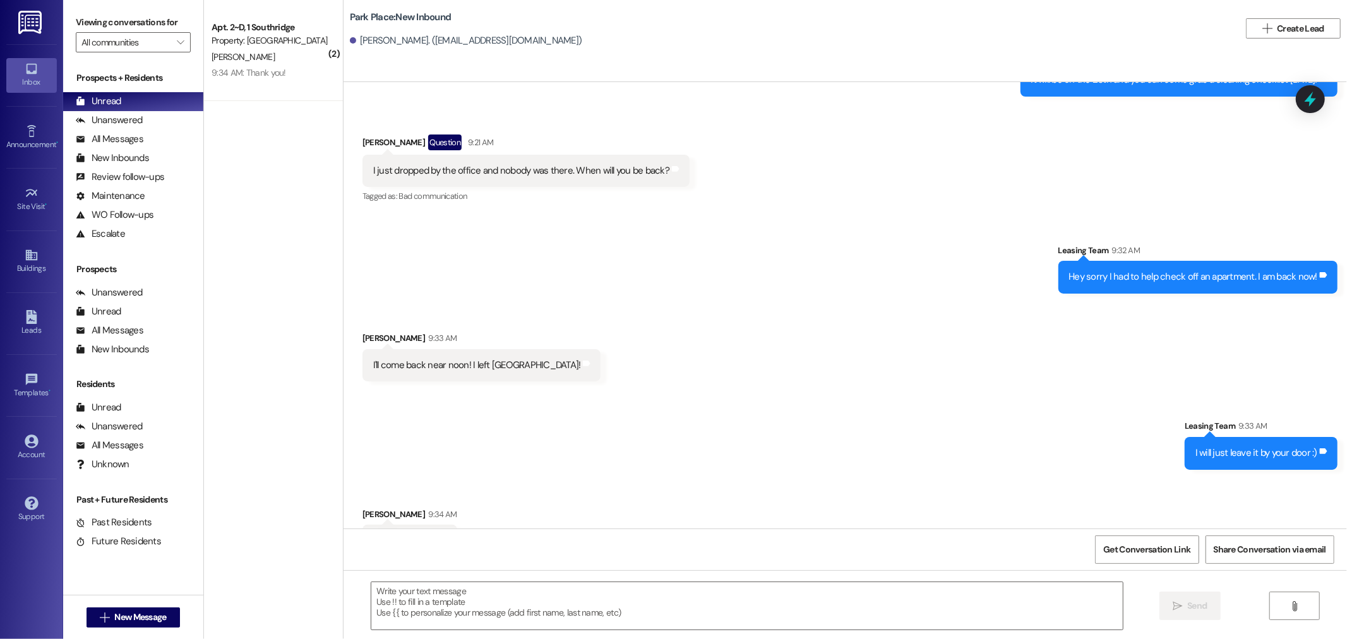
scroll to position [1413, 0]
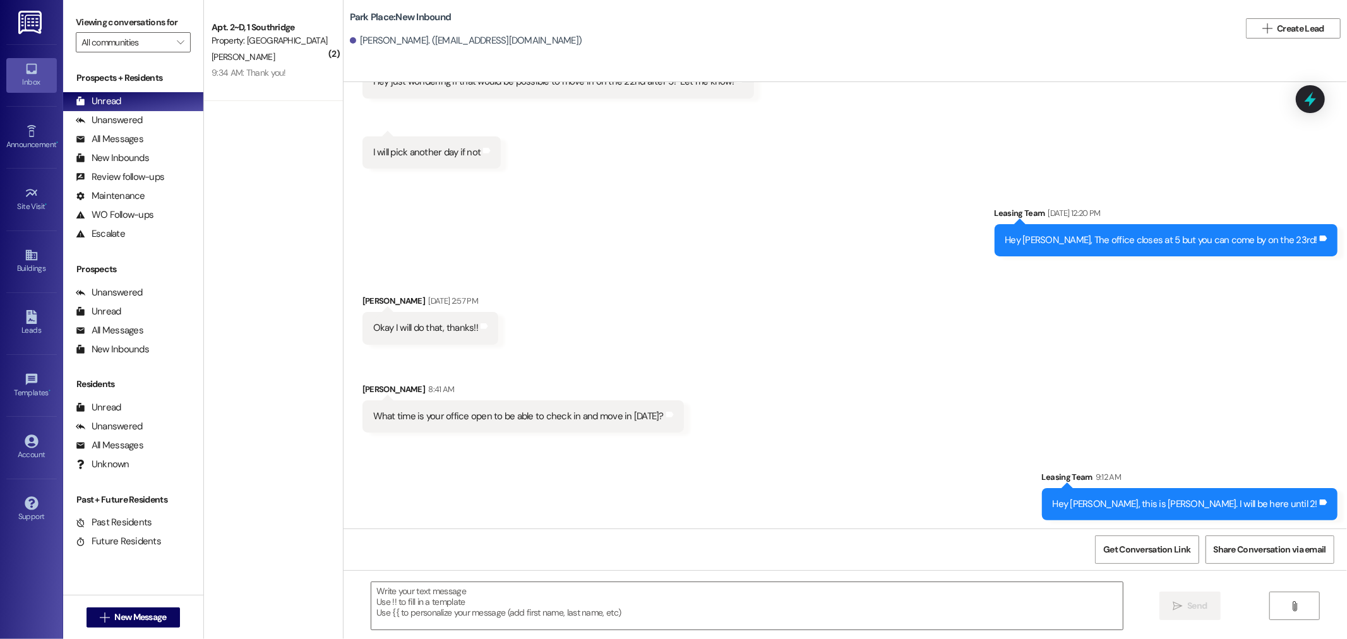
click at [772, 633] on div " Send " at bounding box center [844, 617] width 1003 height 95
click at [728, 586] on textarea at bounding box center [746, 605] width 751 height 47
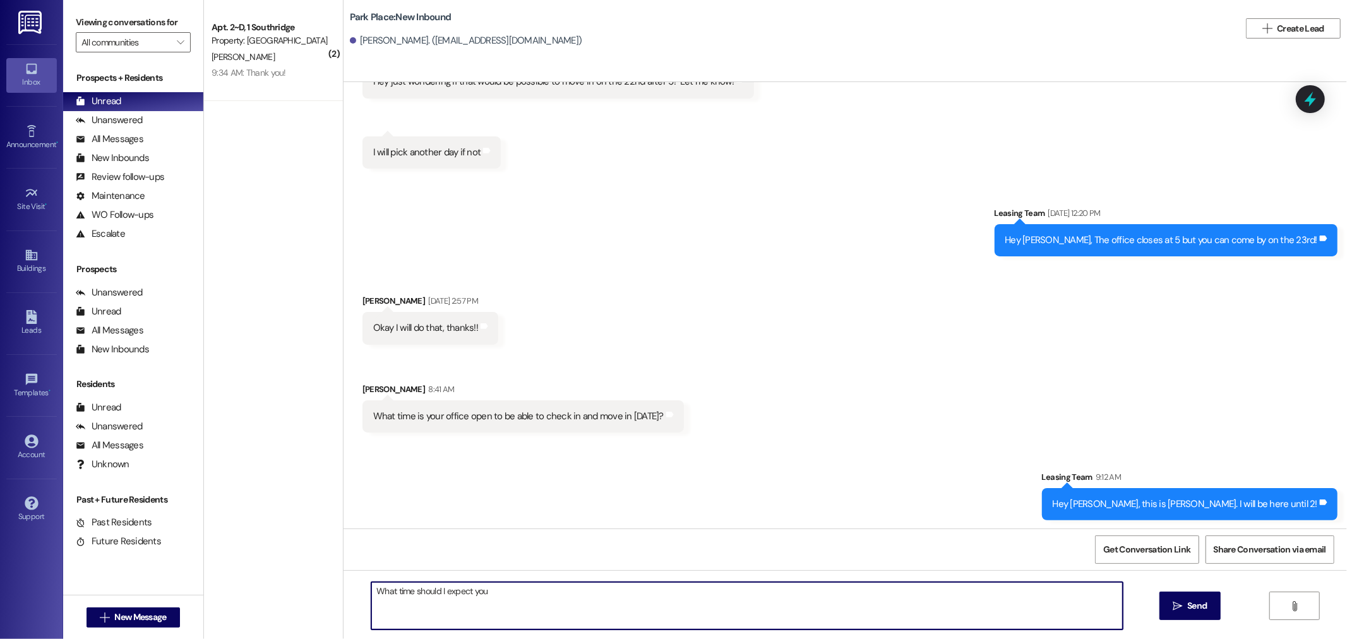
type textarea "What time should I expect you?"
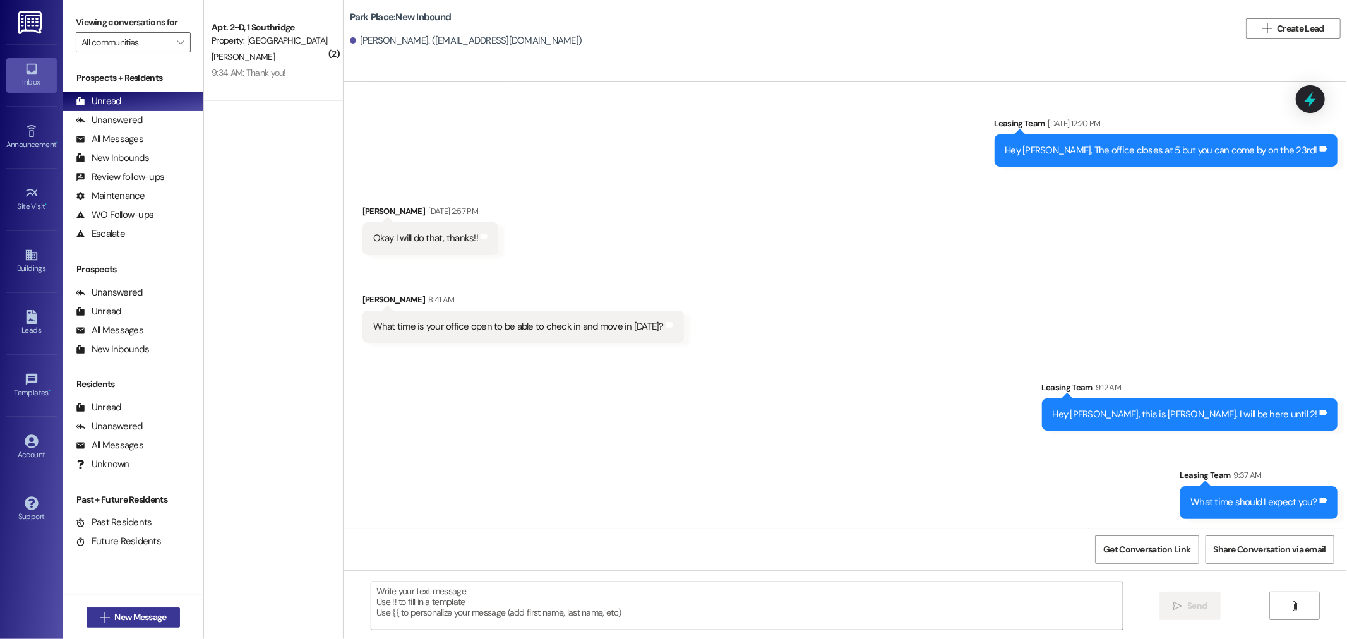
click at [137, 614] on span "New Message" at bounding box center [140, 617] width 52 height 13
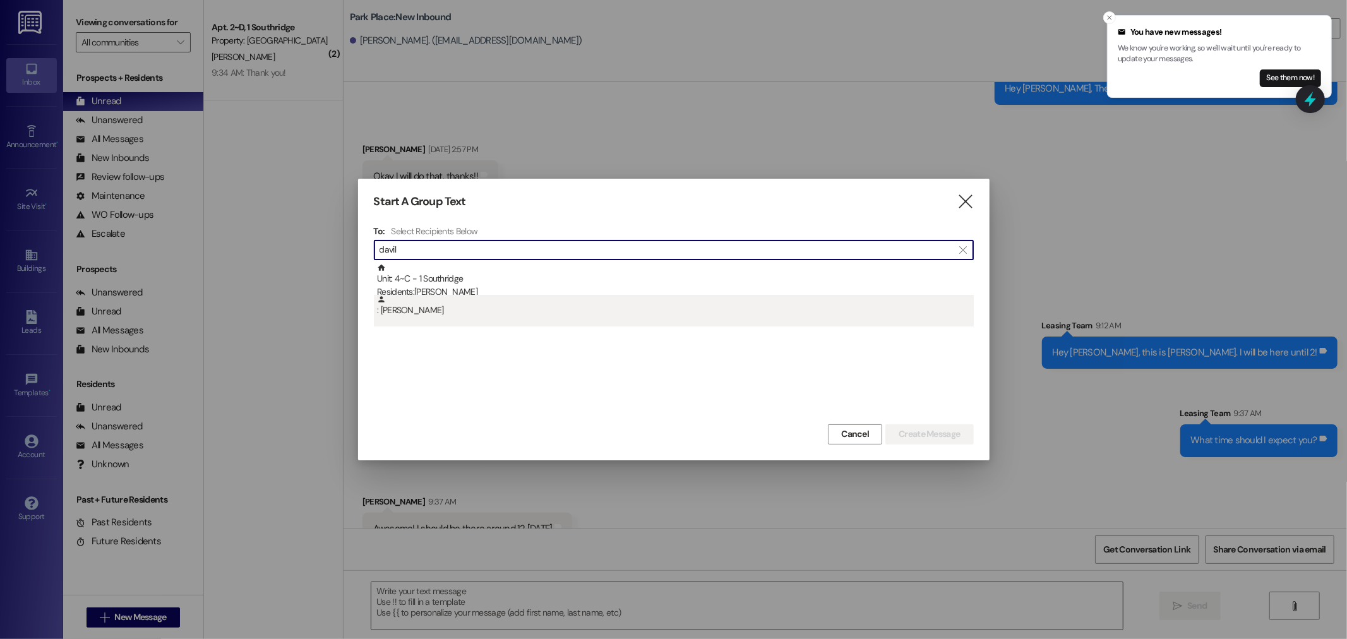
scroll to position [1590, 0]
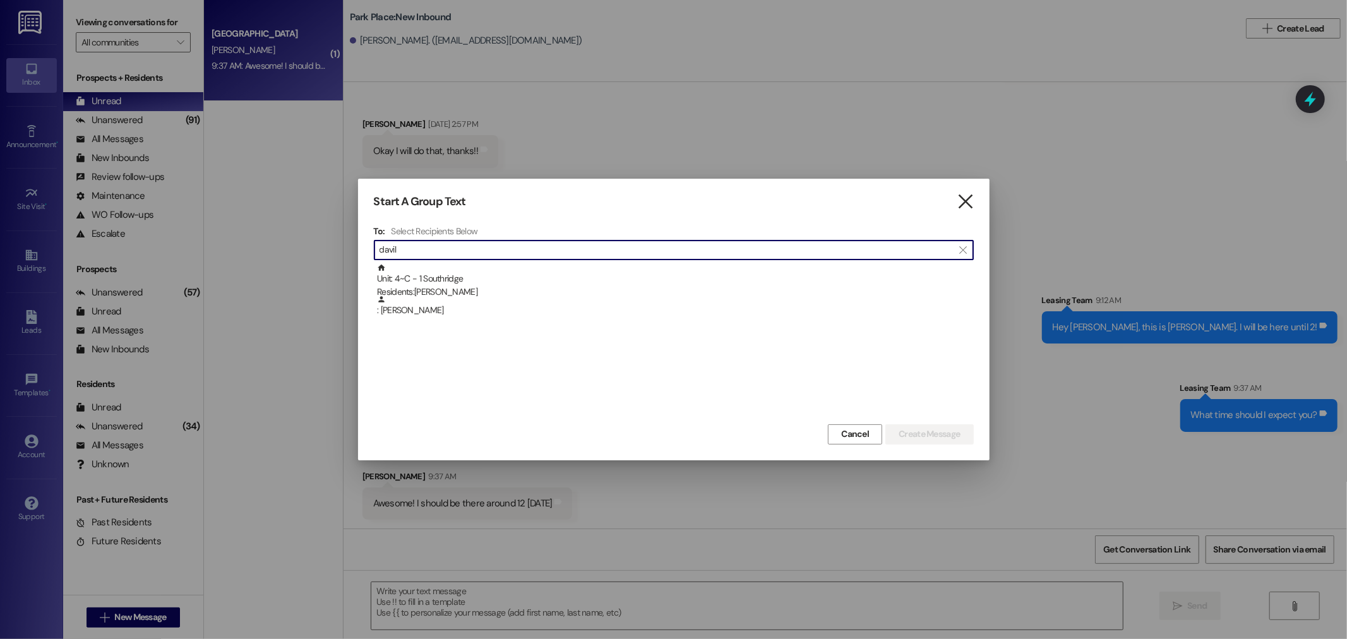
type input "davil"
click at [969, 202] on icon "" at bounding box center [965, 201] width 17 height 13
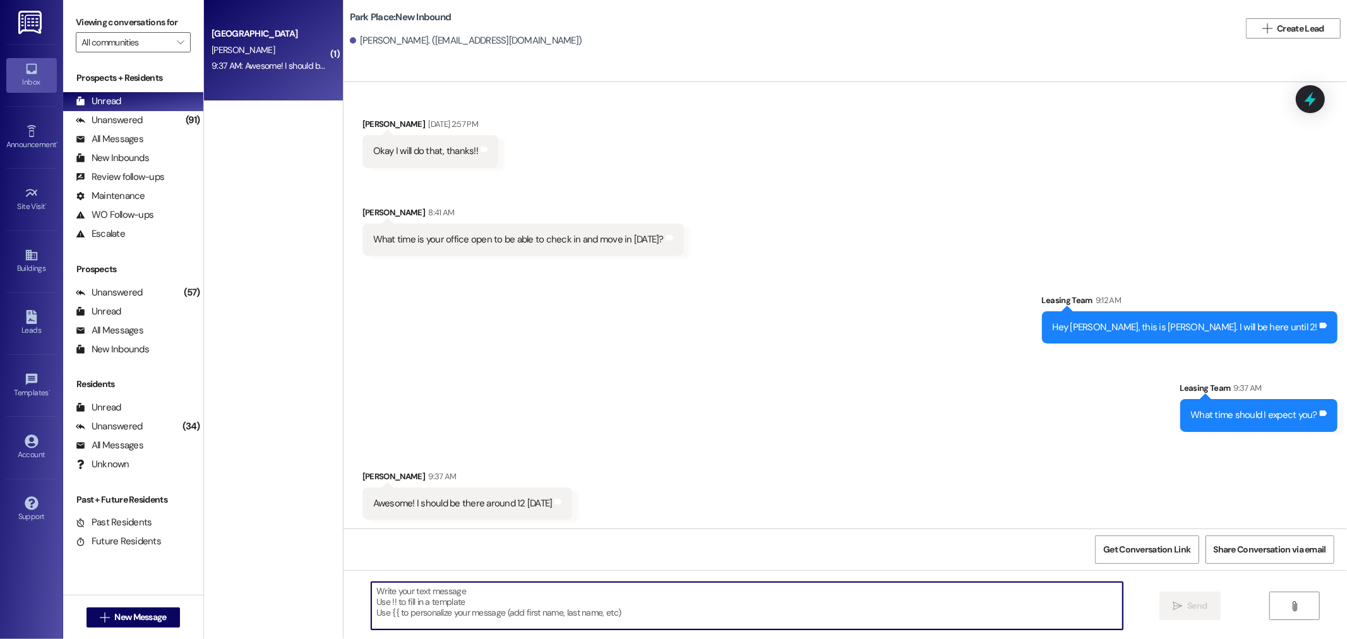
drag, startPoint x: 628, startPoint y: 626, endPoint x: 629, endPoint y: 618, distance: 8.9
click at [628, 622] on textarea at bounding box center [746, 605] width 751 height 47
type textarea "Perfect!"
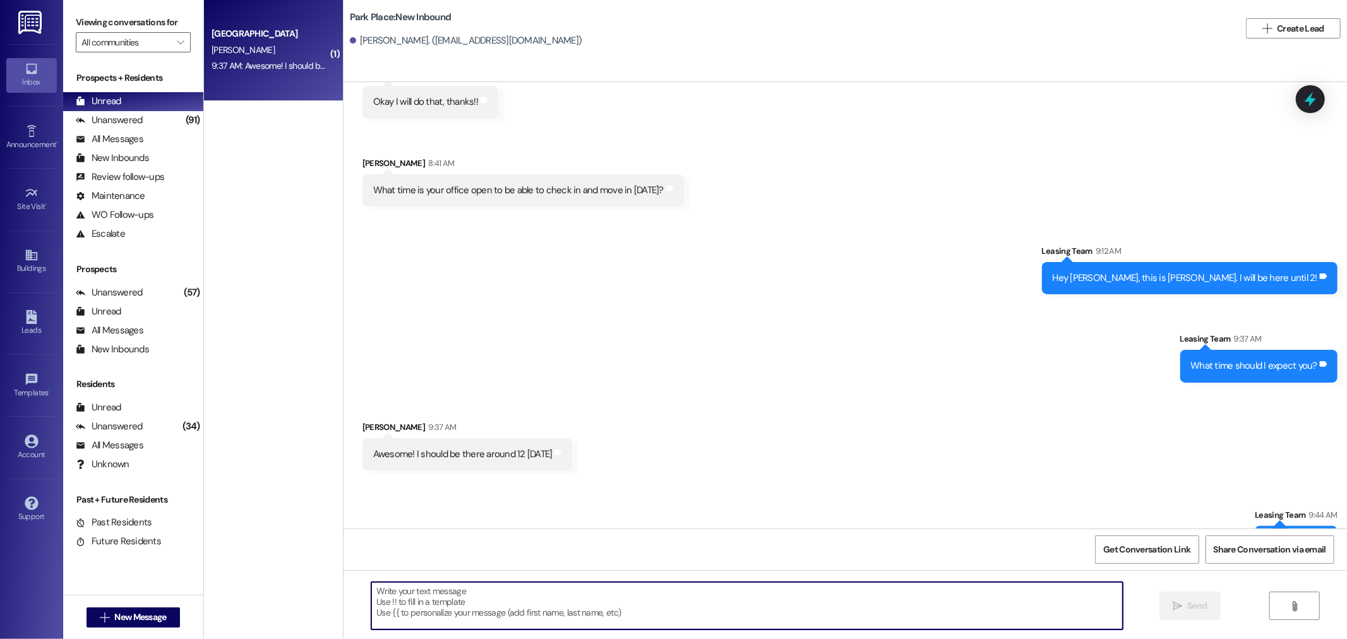
scroll to position [1678, 0]
